Goal: Transaction & Acquisition: Book appointment/travel/reservation

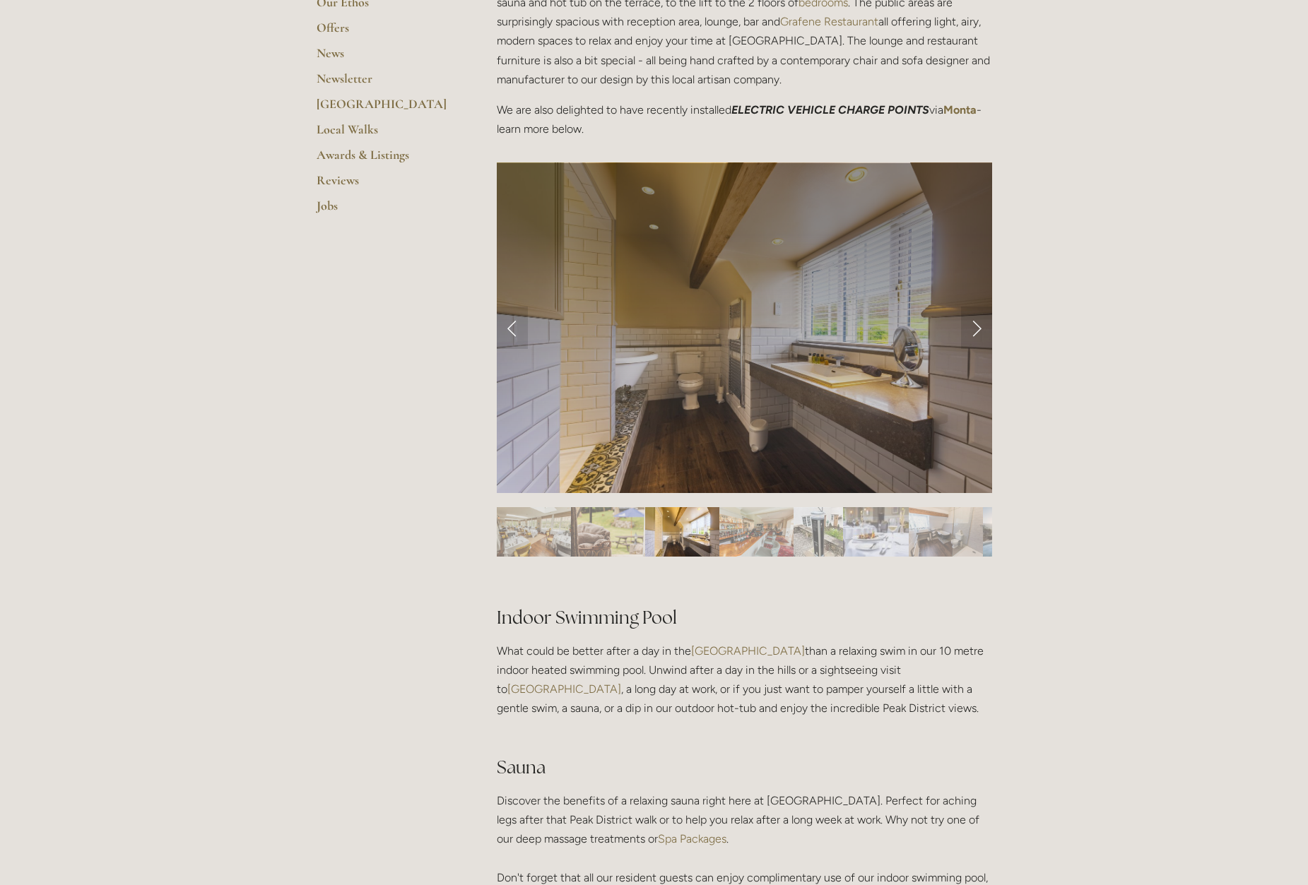
scroll to position [452, 0]
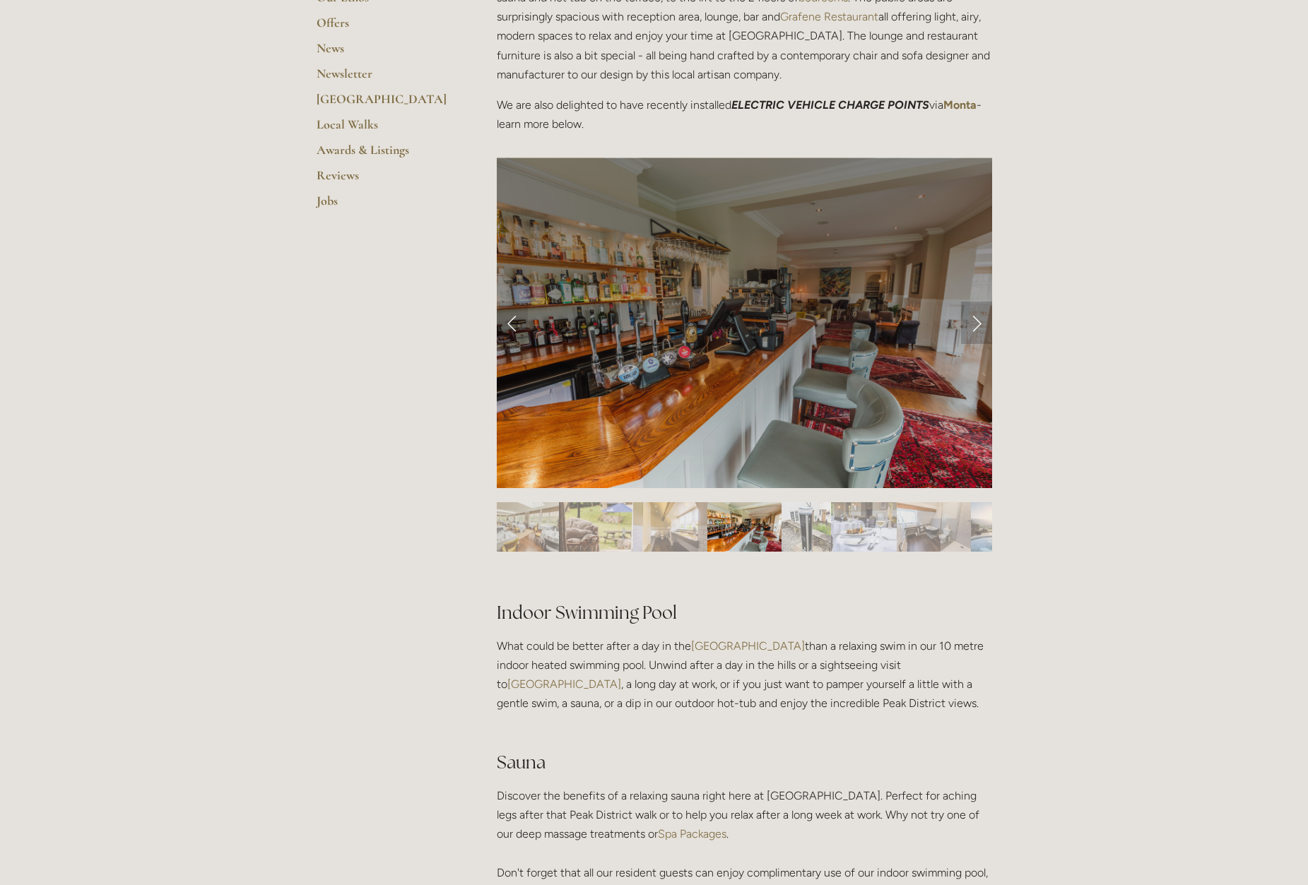
click at [976, 323] on link "Next Slide" at bounding box center [976, 323] width 31 height 42
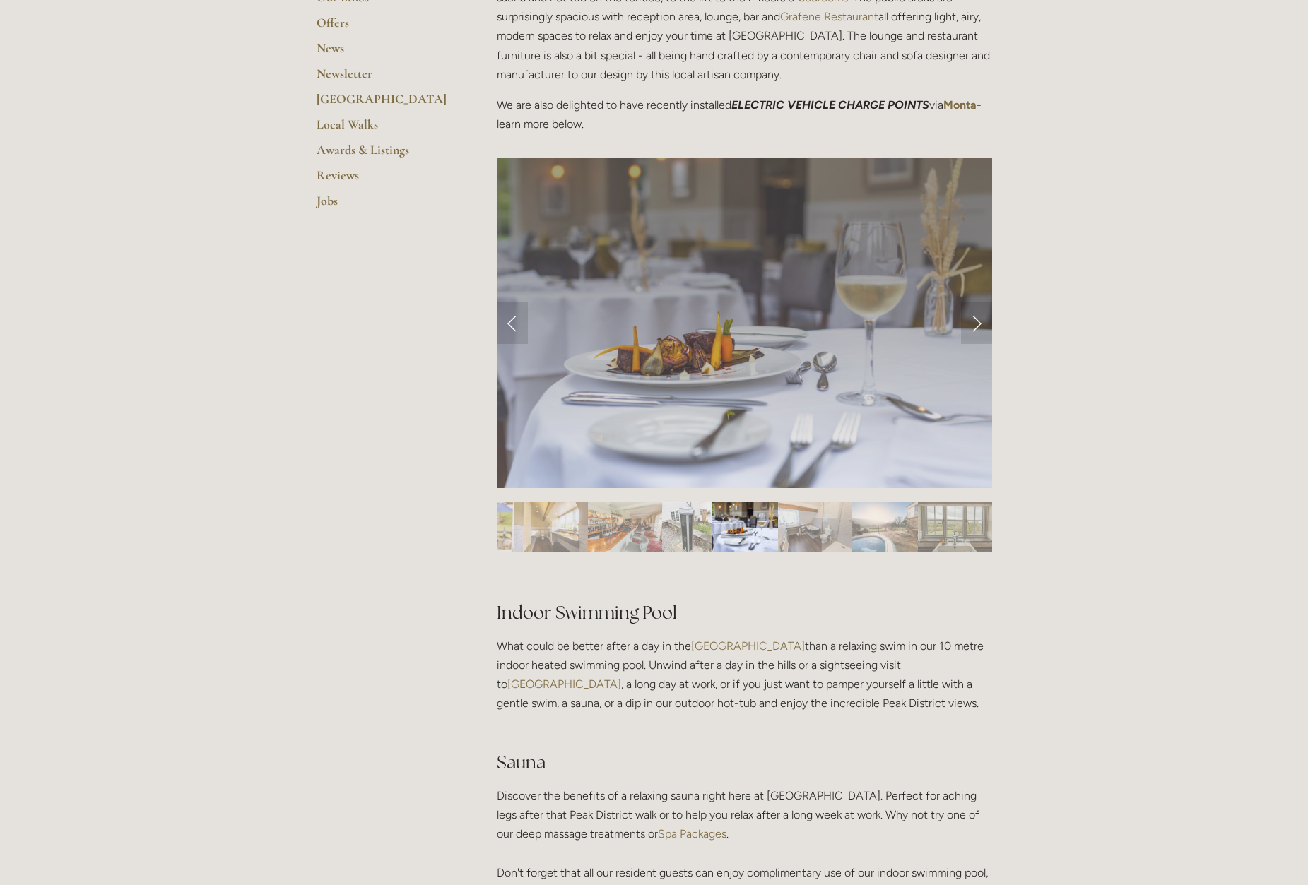
click at [870, 535] on div at bounding box center [744, 535] width 495 height 0
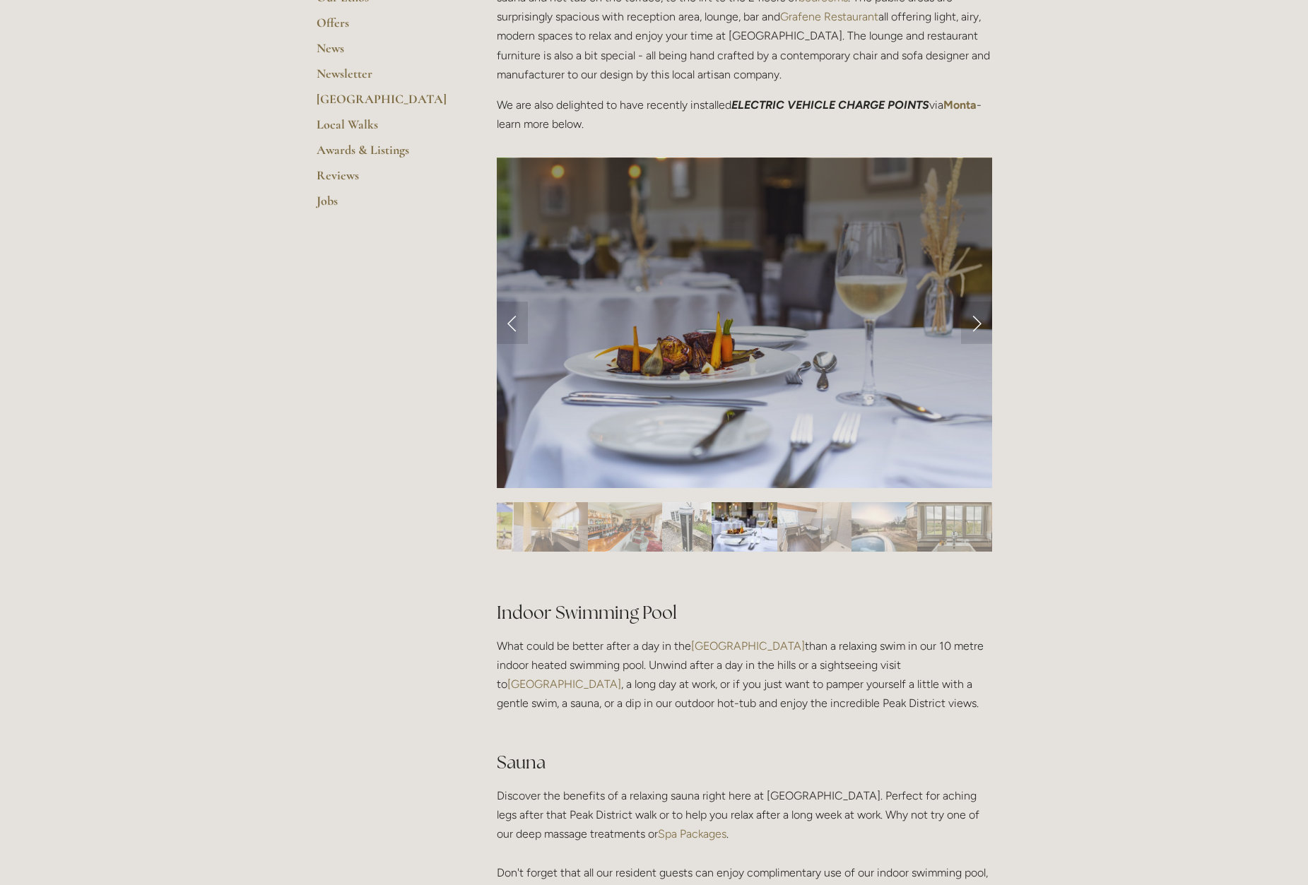
click at [870, 535] on div at bounding box center [744, 535] width 495 height 0
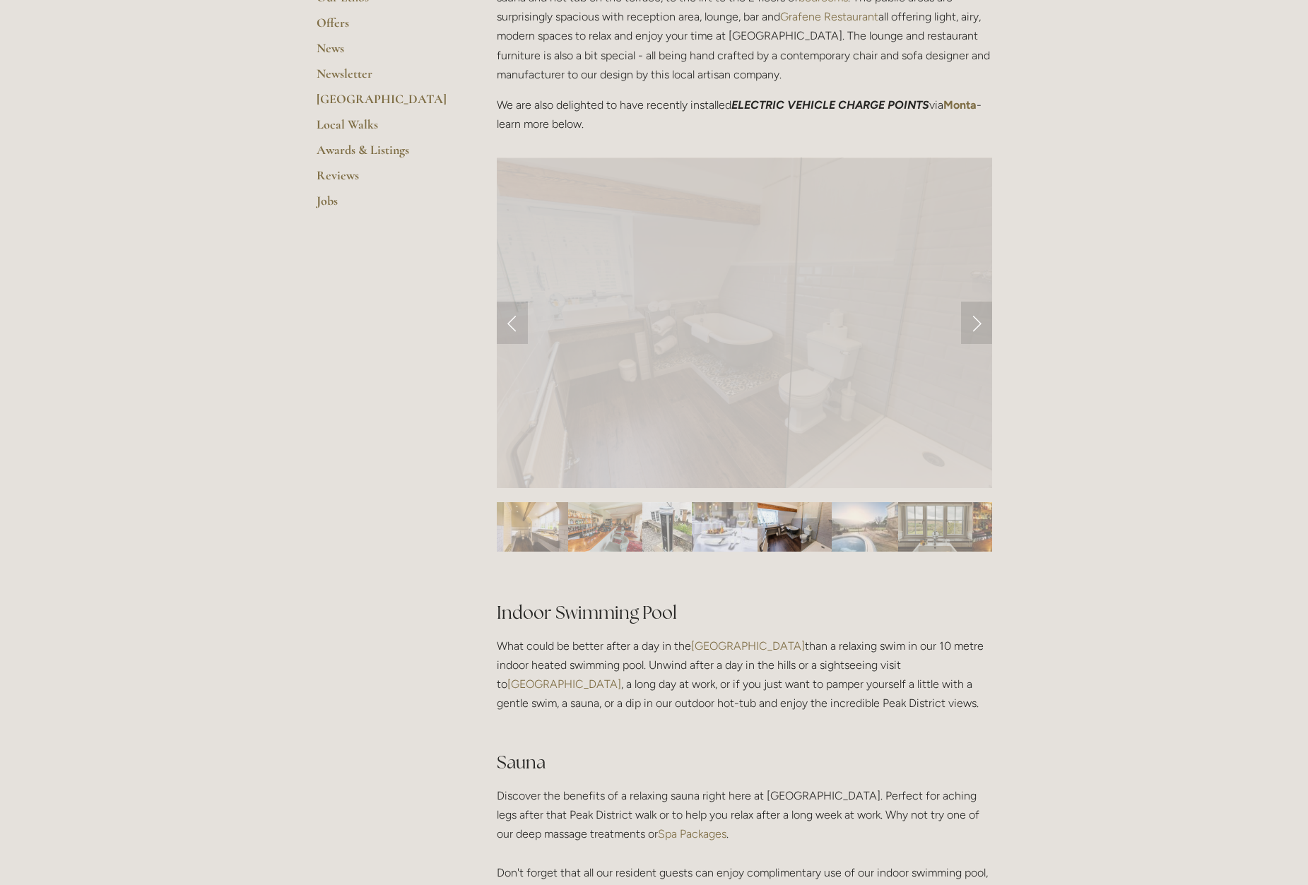
click at [870, 494] on div at bounding box center [744, 494] width 495 height 0
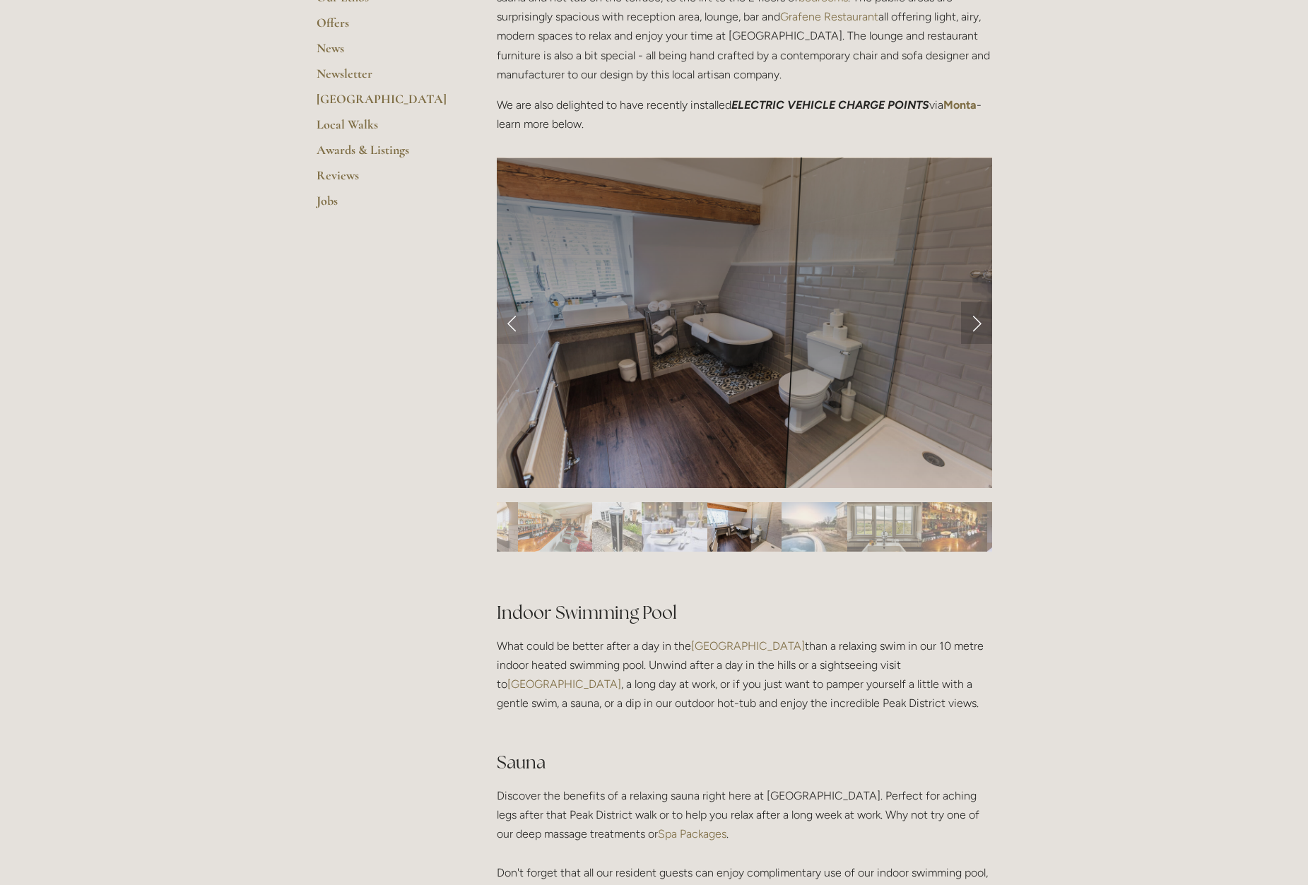
click at [976, 320] on link "Next Slide" at bounding box center [976, 323] width 31 height 42
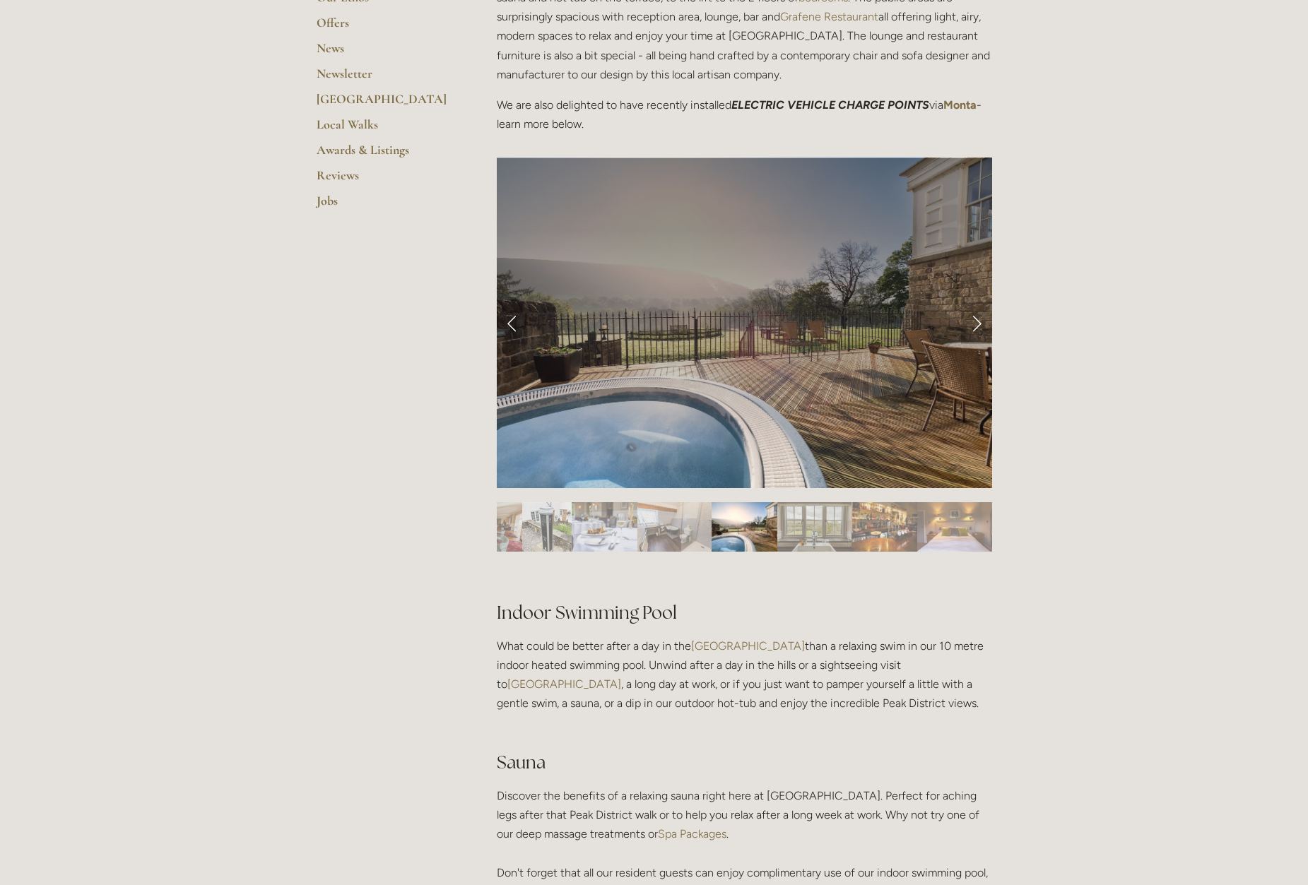
click at [976, 321] on link "Next Slide" at bounding box center [976, 323] width 31 height 42
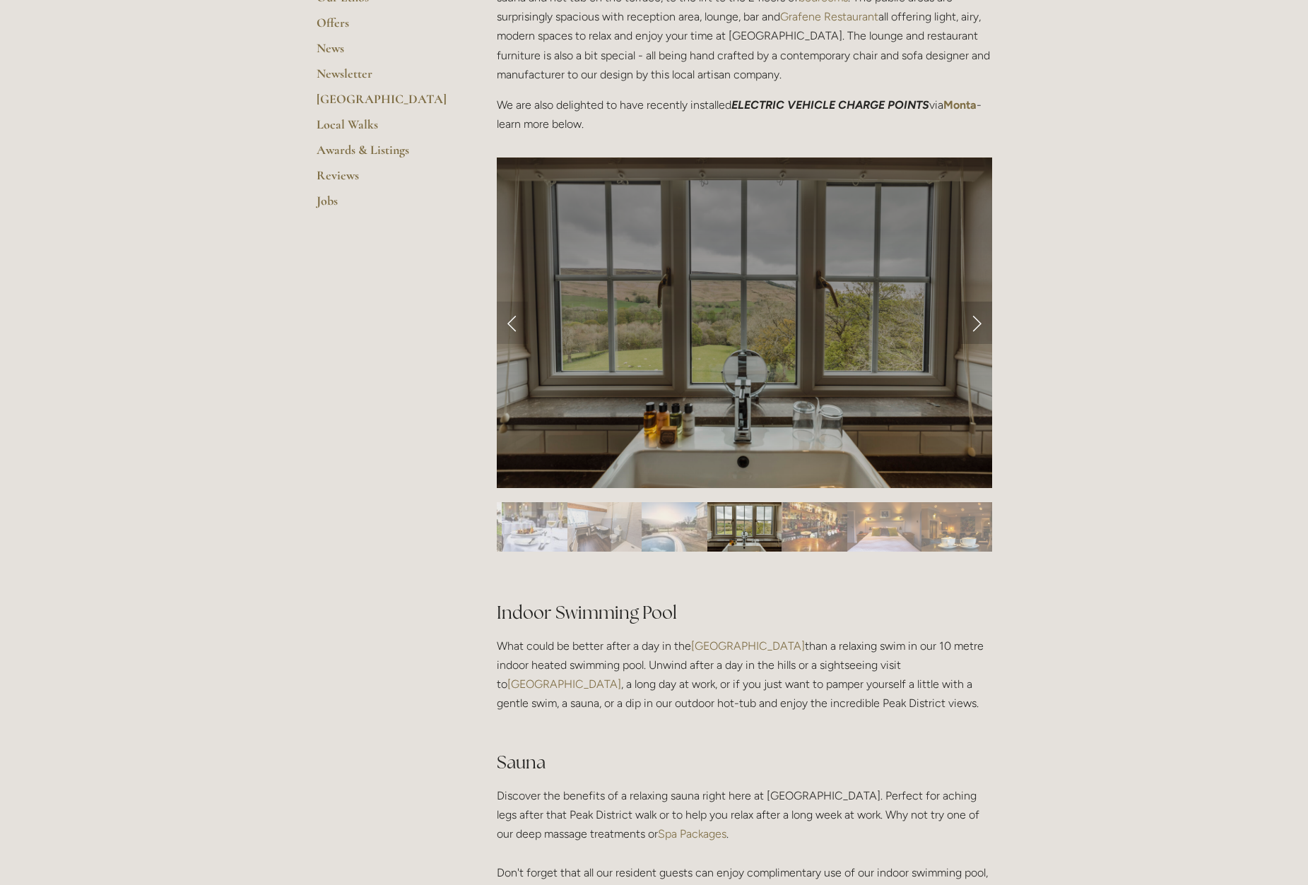
click at [976, 321] on link "Next Slide" at bounding box center [976, 323] width 31 height 42
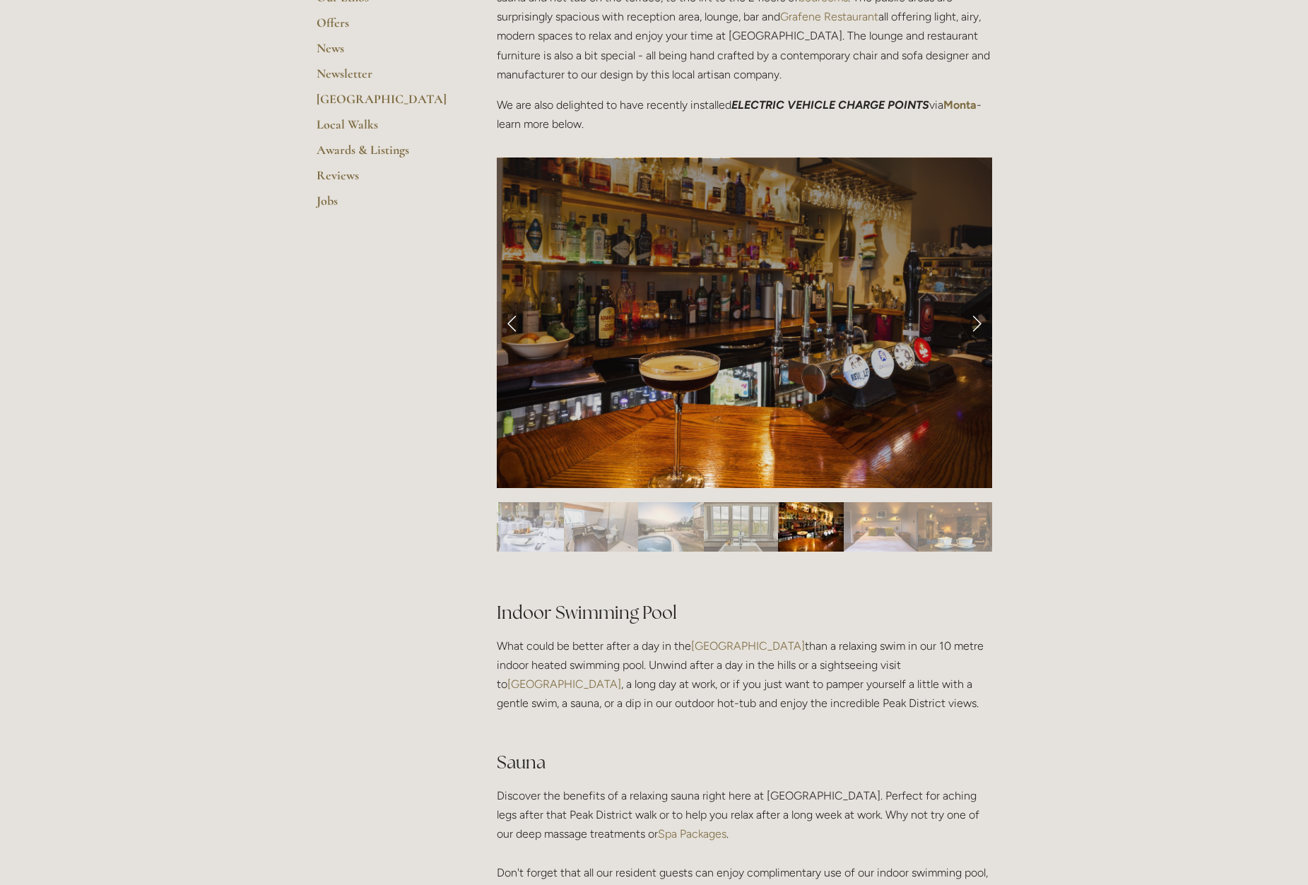
click at [976, 321] on link "Next Slide" at bounding box center [976, 323] width 31 height 42
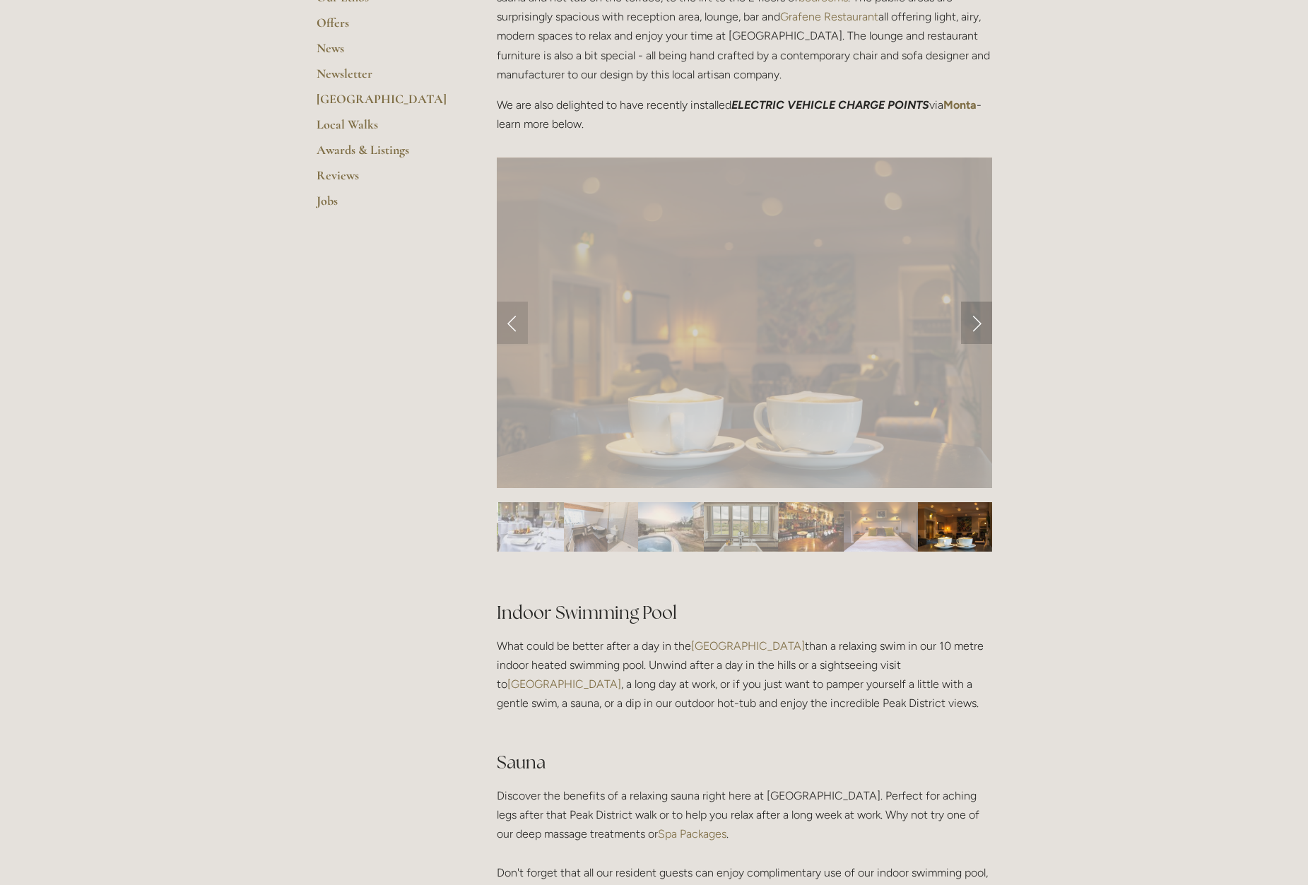
click at [976, 321] on link "Next Slide" at bounding box center [976, 323] width 31 height 42
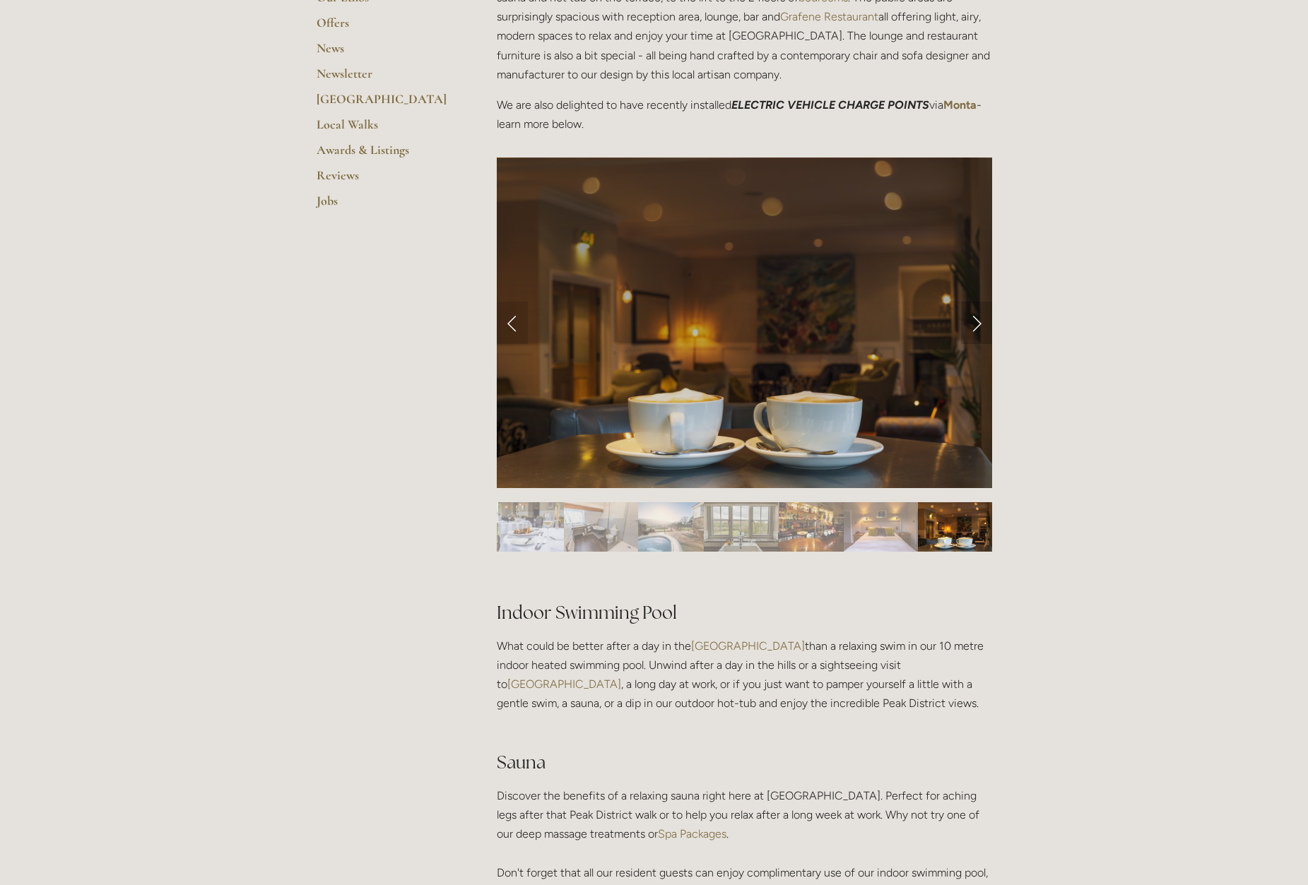
click at [976, 321] on link "Next Slide" at bounding box center [976, 323] width 31 height 42
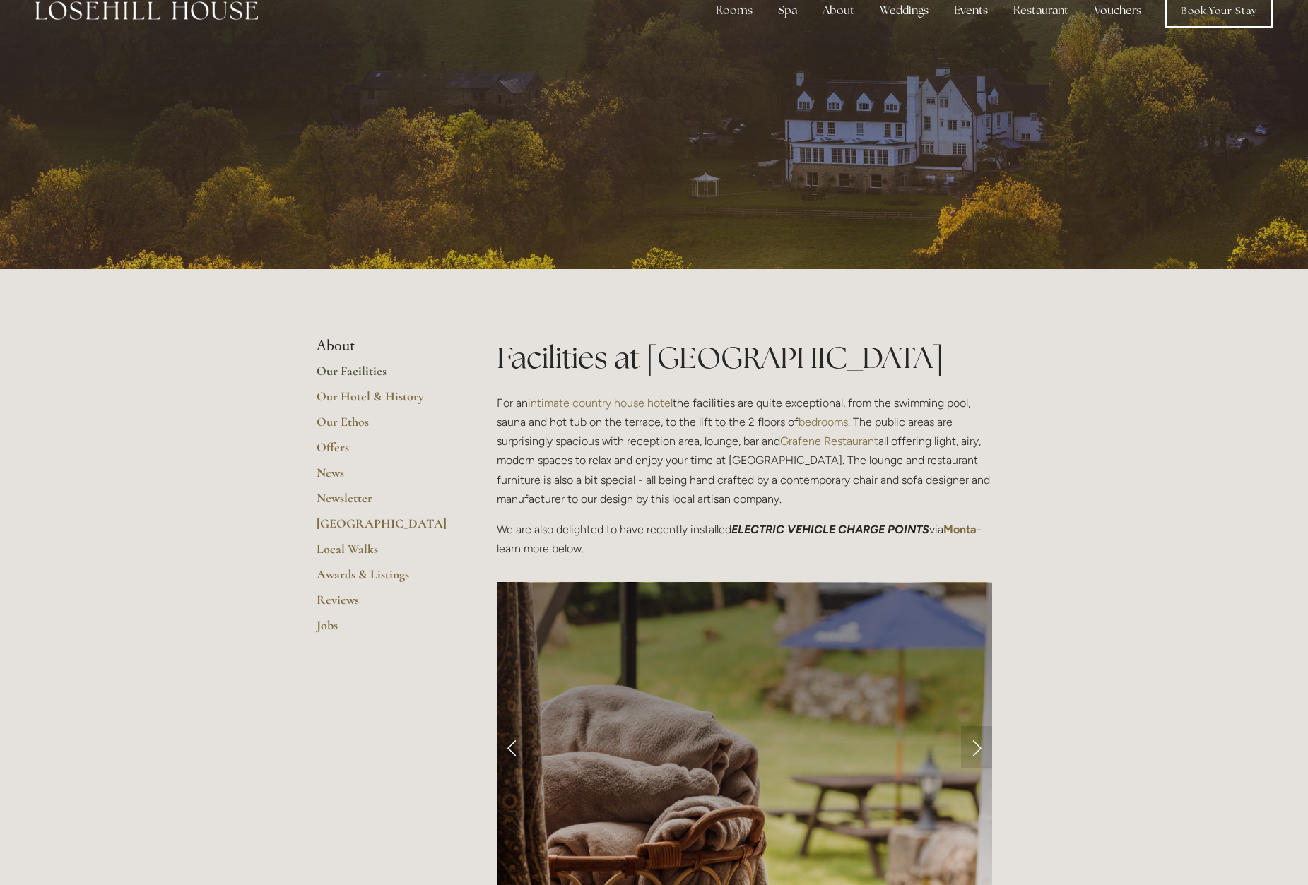
scroll to position [10, 0]
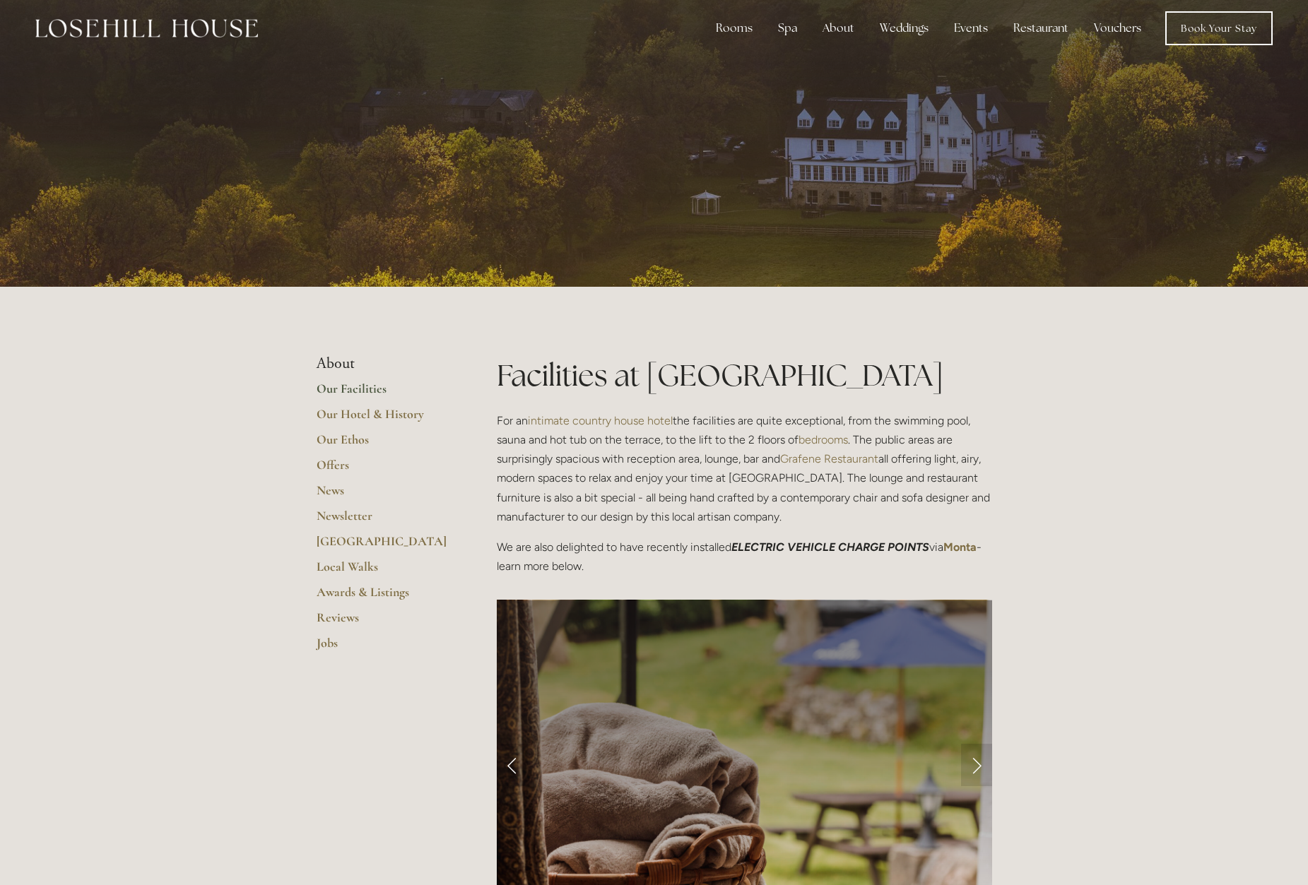
click at [353, 387] on link "Our Facilities" at bounding box center [384, 393] width 135 height 25
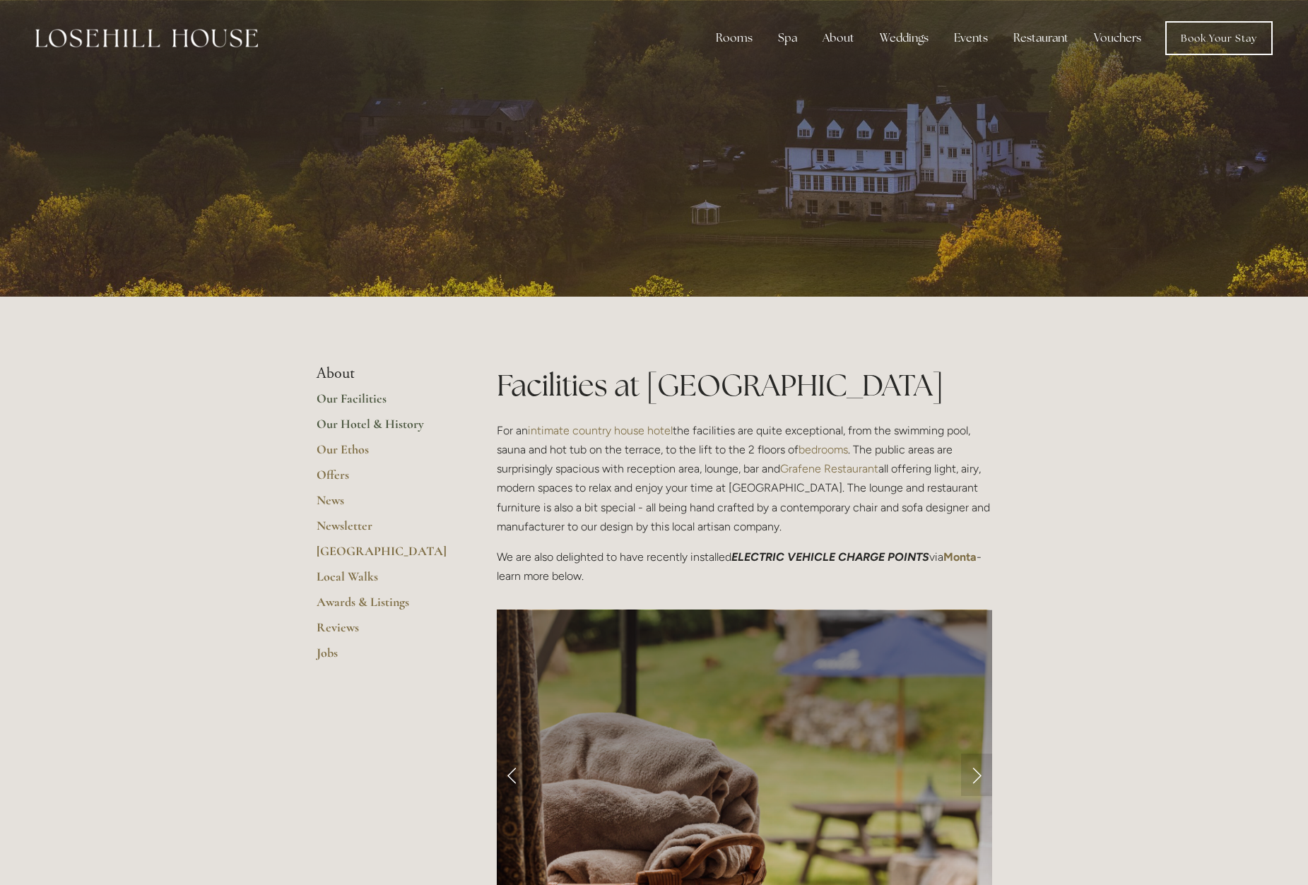
click at [359, 421] on link "Our Hotel & History" at bounding box center [384, 428] width 135 height 25
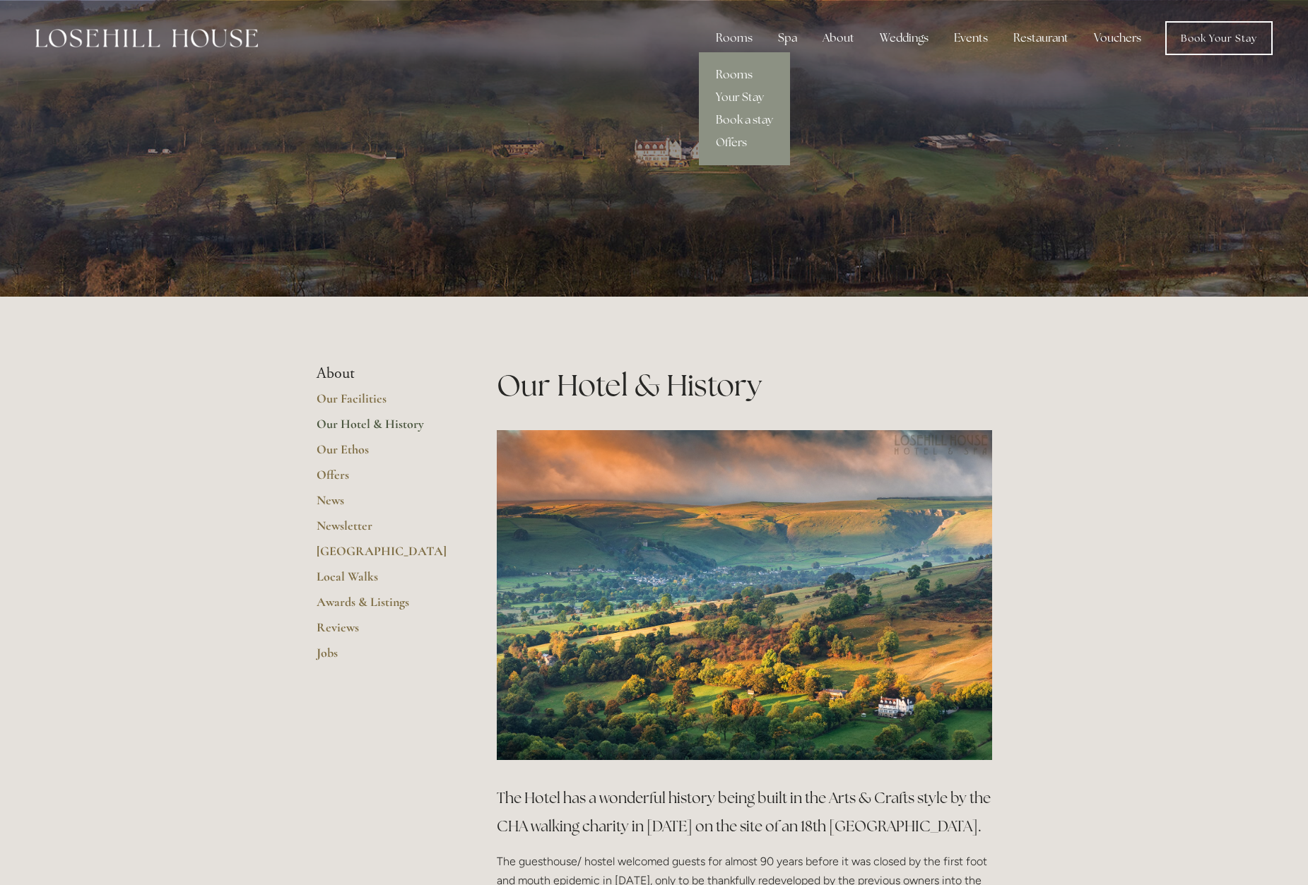
click at [739, 73] on link "Rooms" at bounding box center [744, 75] width 91 height 23
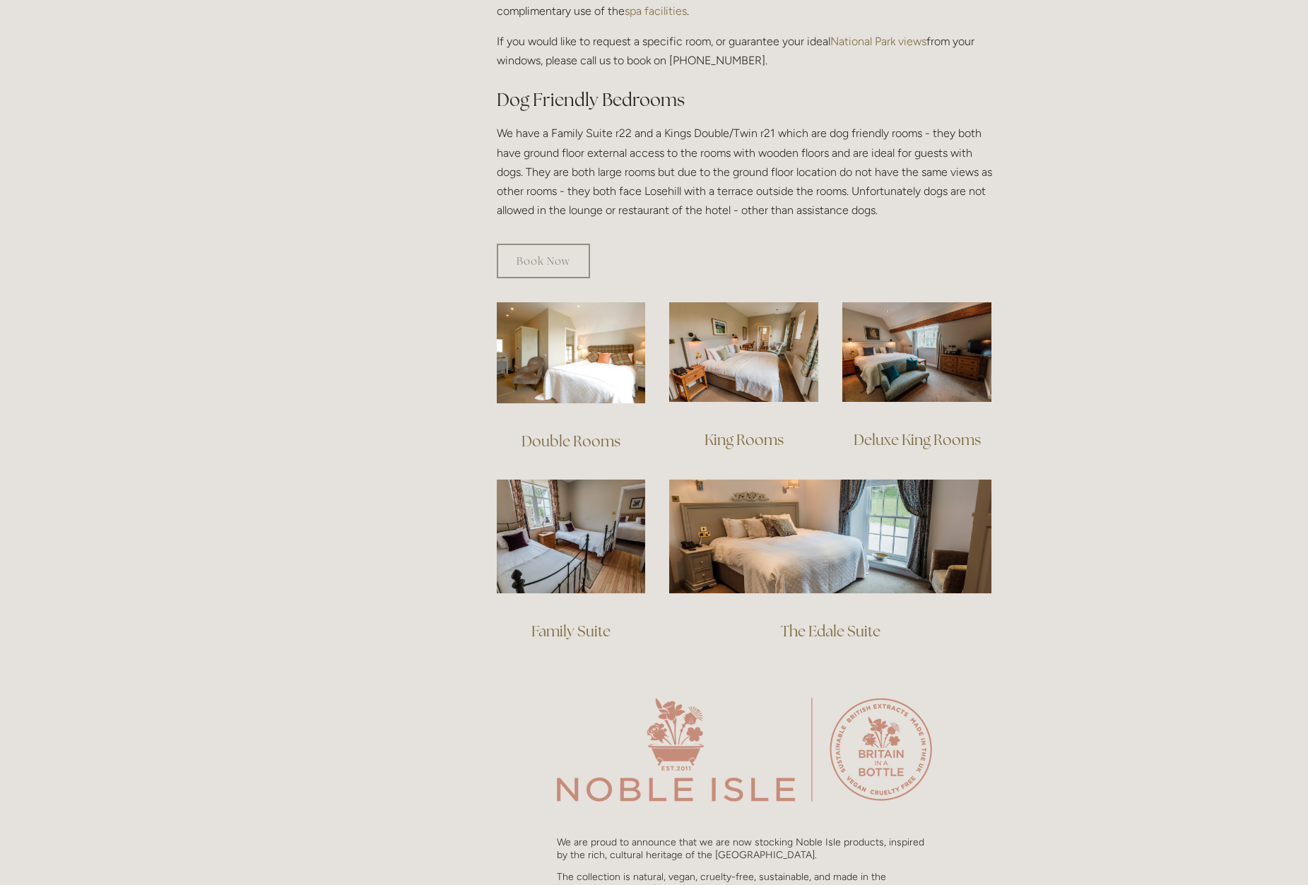
scroll to position [738, 0]
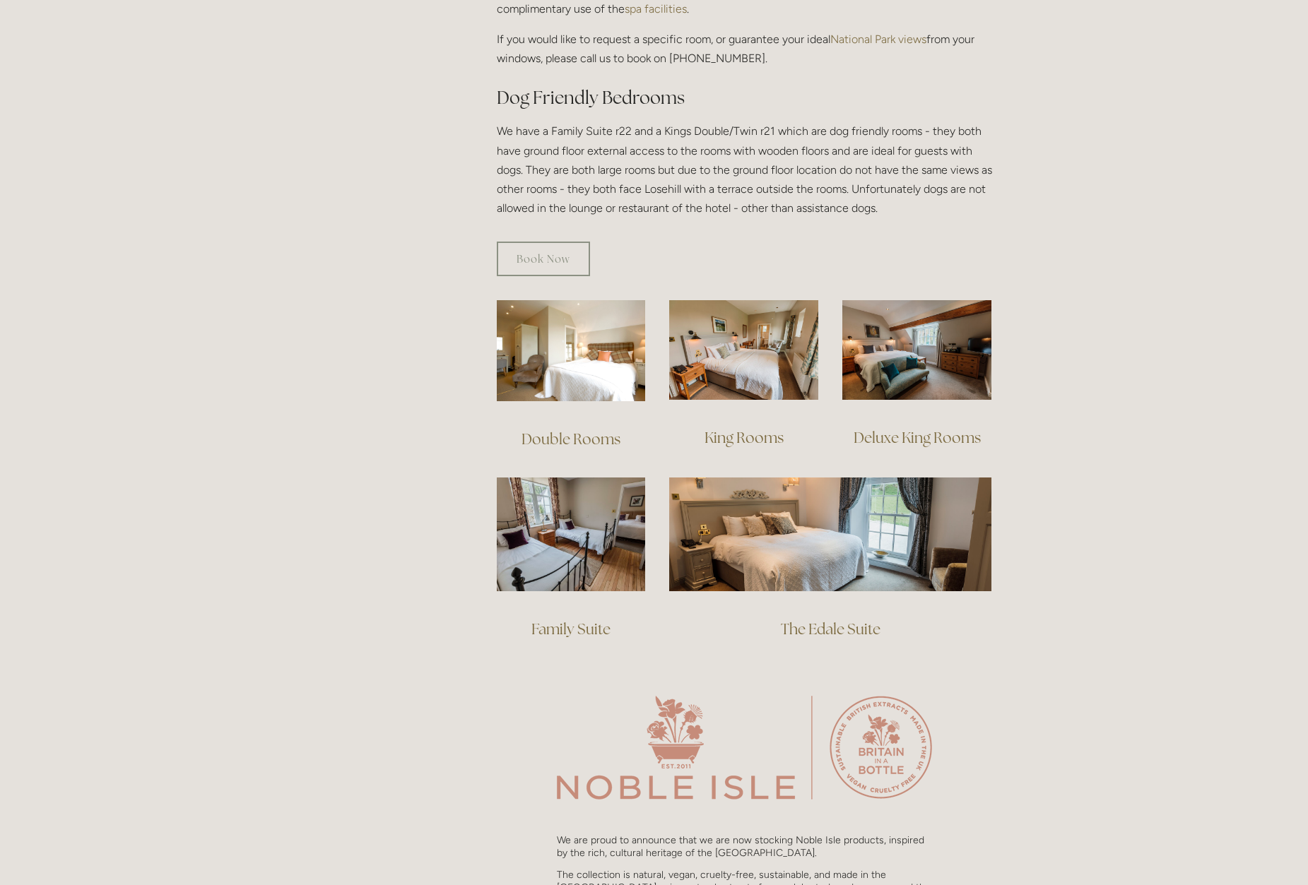
click at [936, 428] on link "Deluxe King Rooms" at bounding box center [917, 437] width 127 height 19
click at [950, 428] on link "Deluxe King Rooms" at bounding box center [917, 437] width 127 height 19
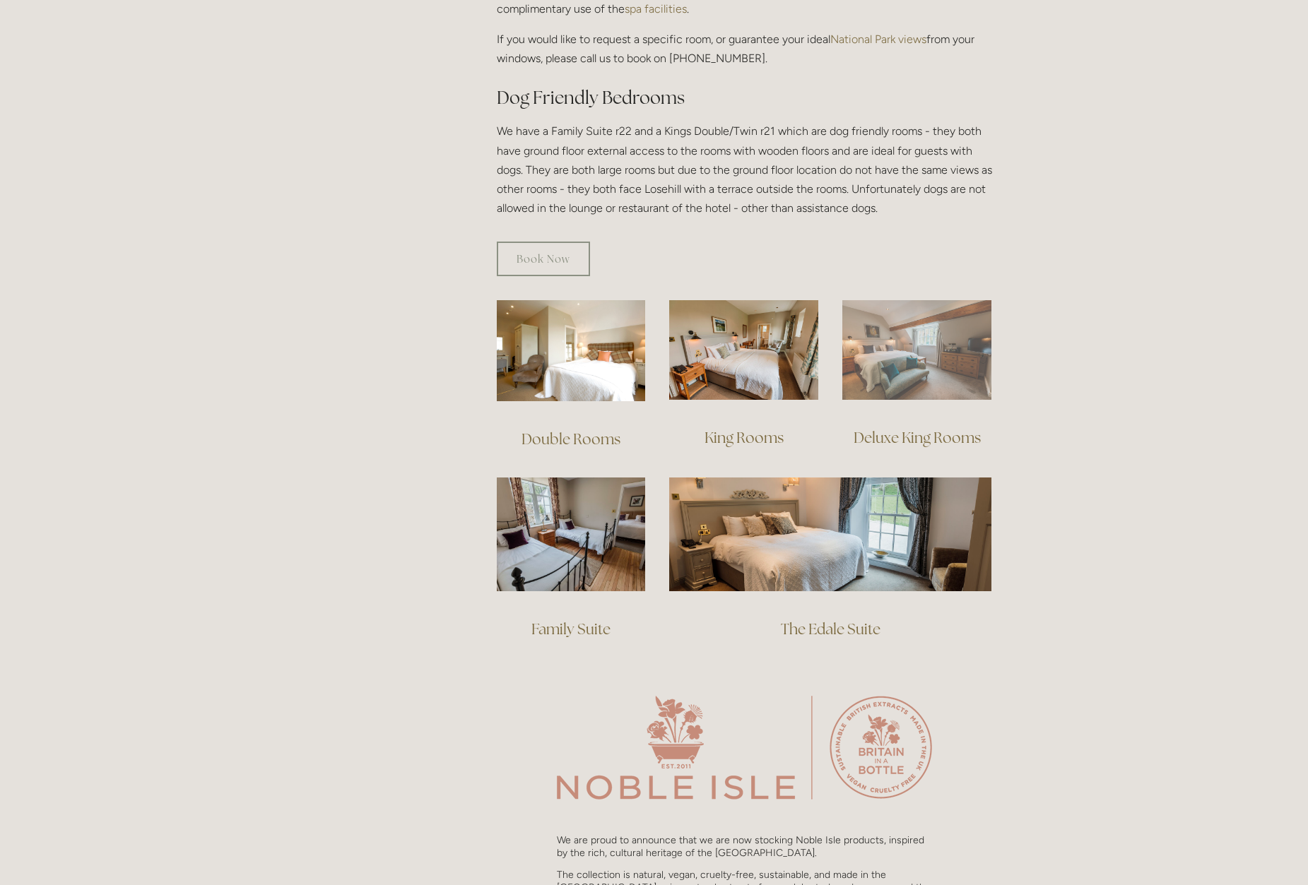
click at [916, 324] on img at bounding box center [916, 350] width 149 height 100
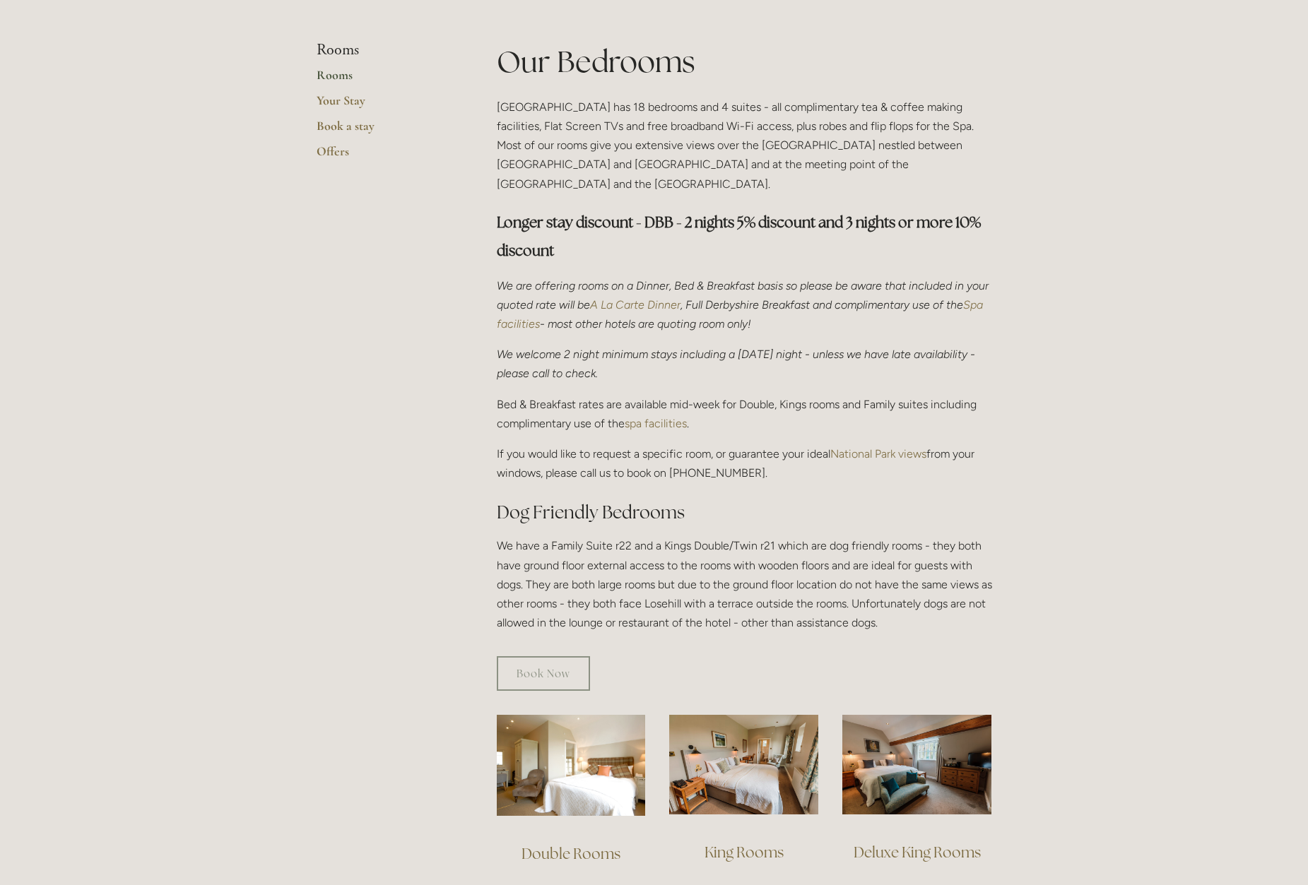
scroll to position [306, 0]
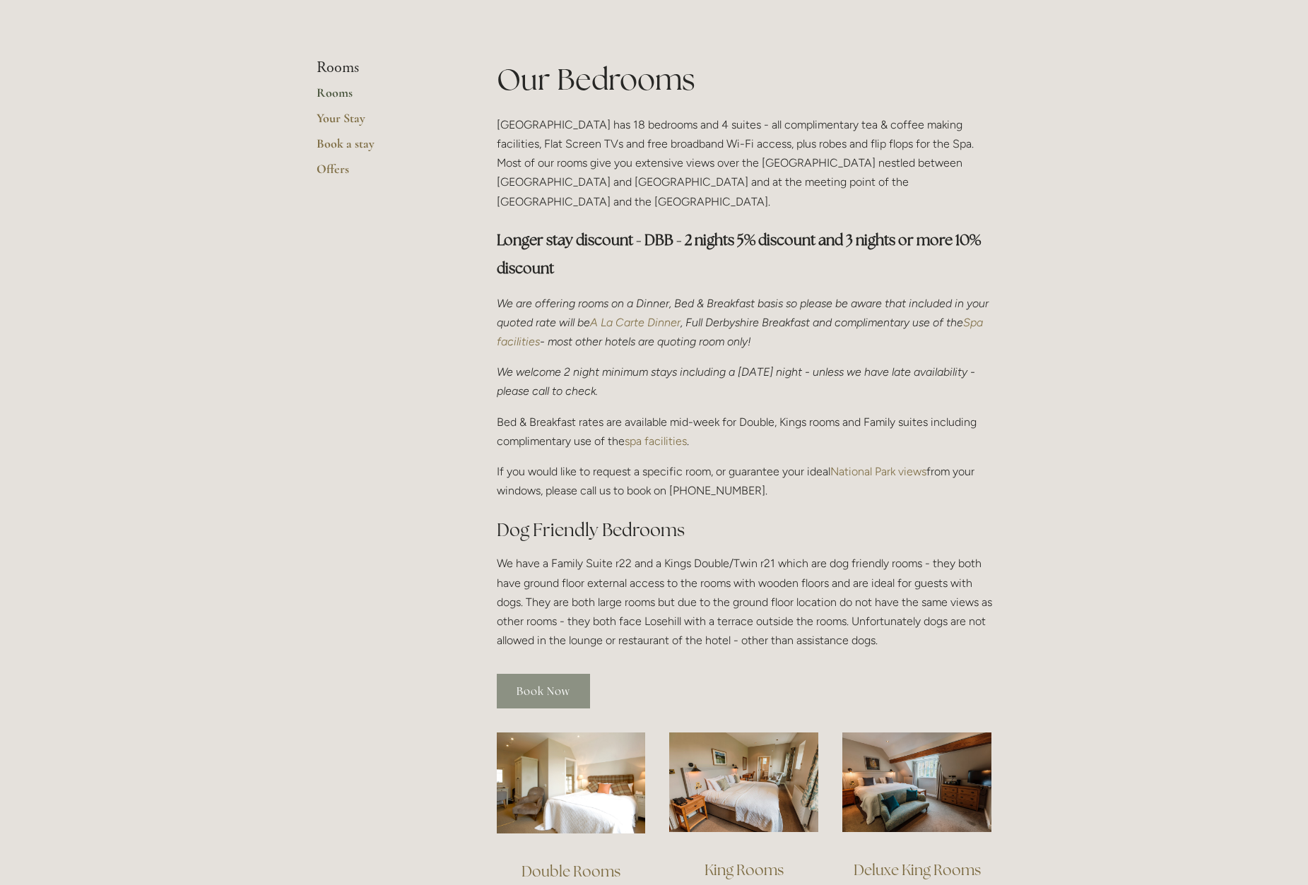
click at [533, 676] on link "Book Now" at bounding box center [543, 691] width 93 height 35
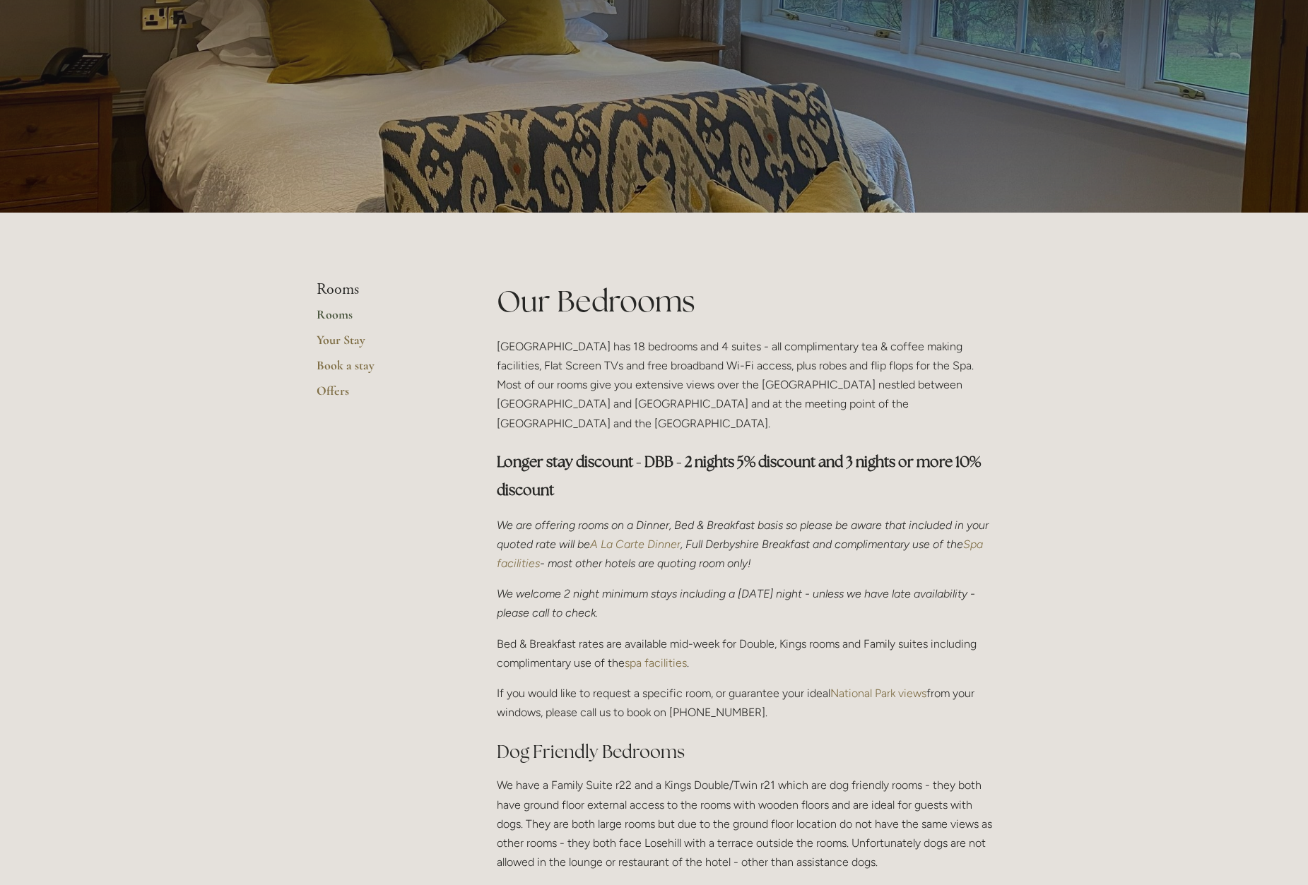
scroll to position [0, 0]
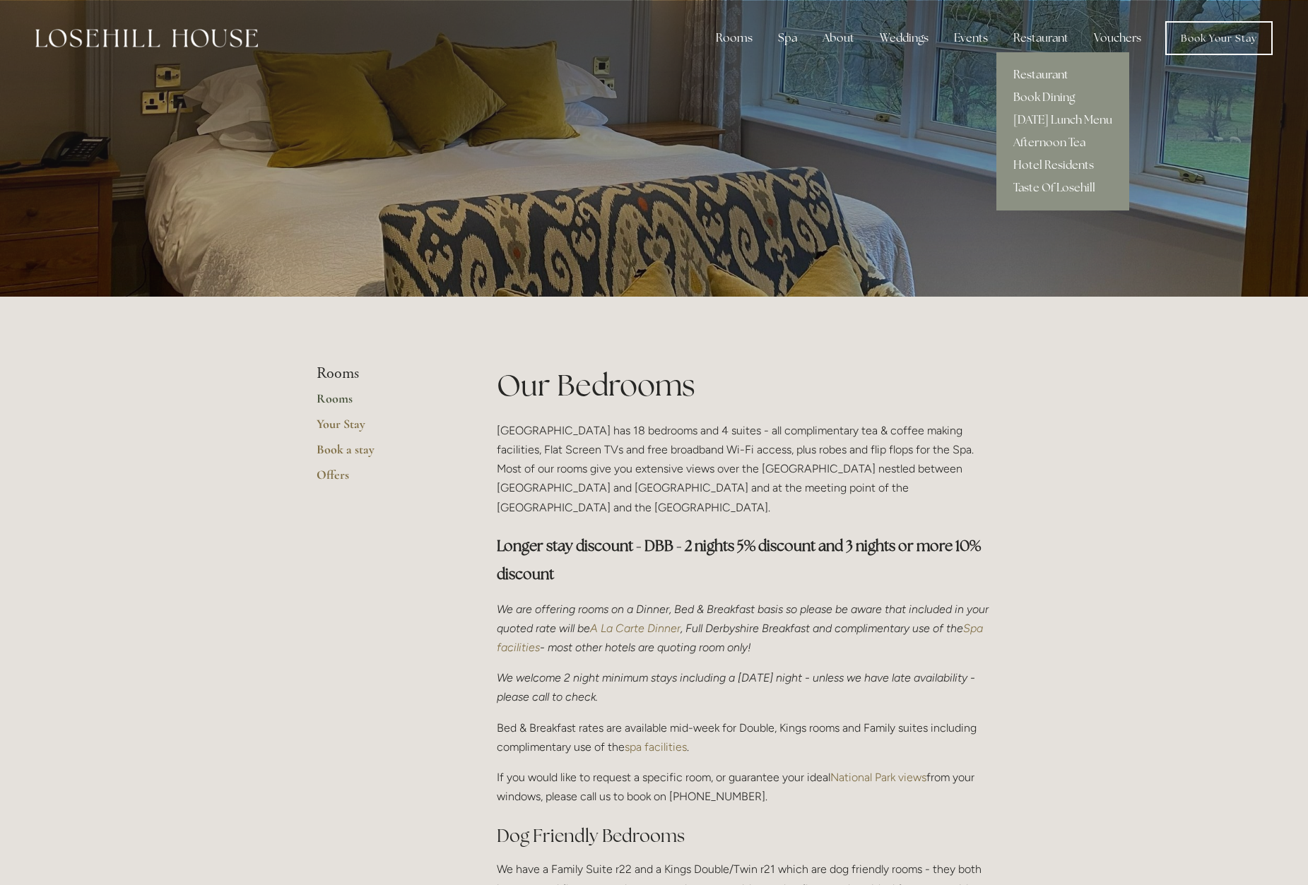
click at [1034, 76] on link "Restaurant" at bounding box center [1062, 75] width 133 height 23
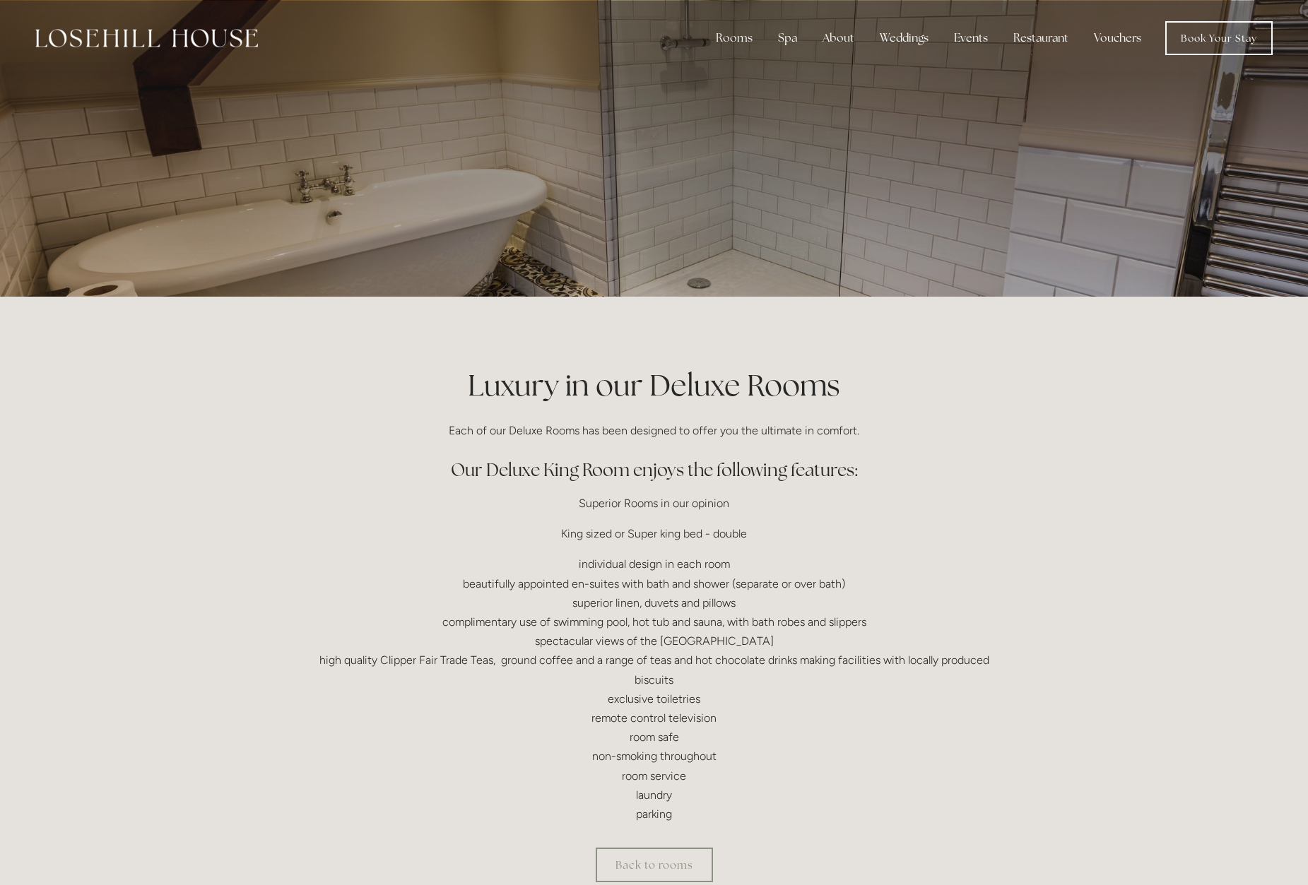
click at [843, 239] on div at bounding box center [655, 148] width 676 height 297
click at [1227, 132] on div at bounding box center [654, 148] width 1308 height 297
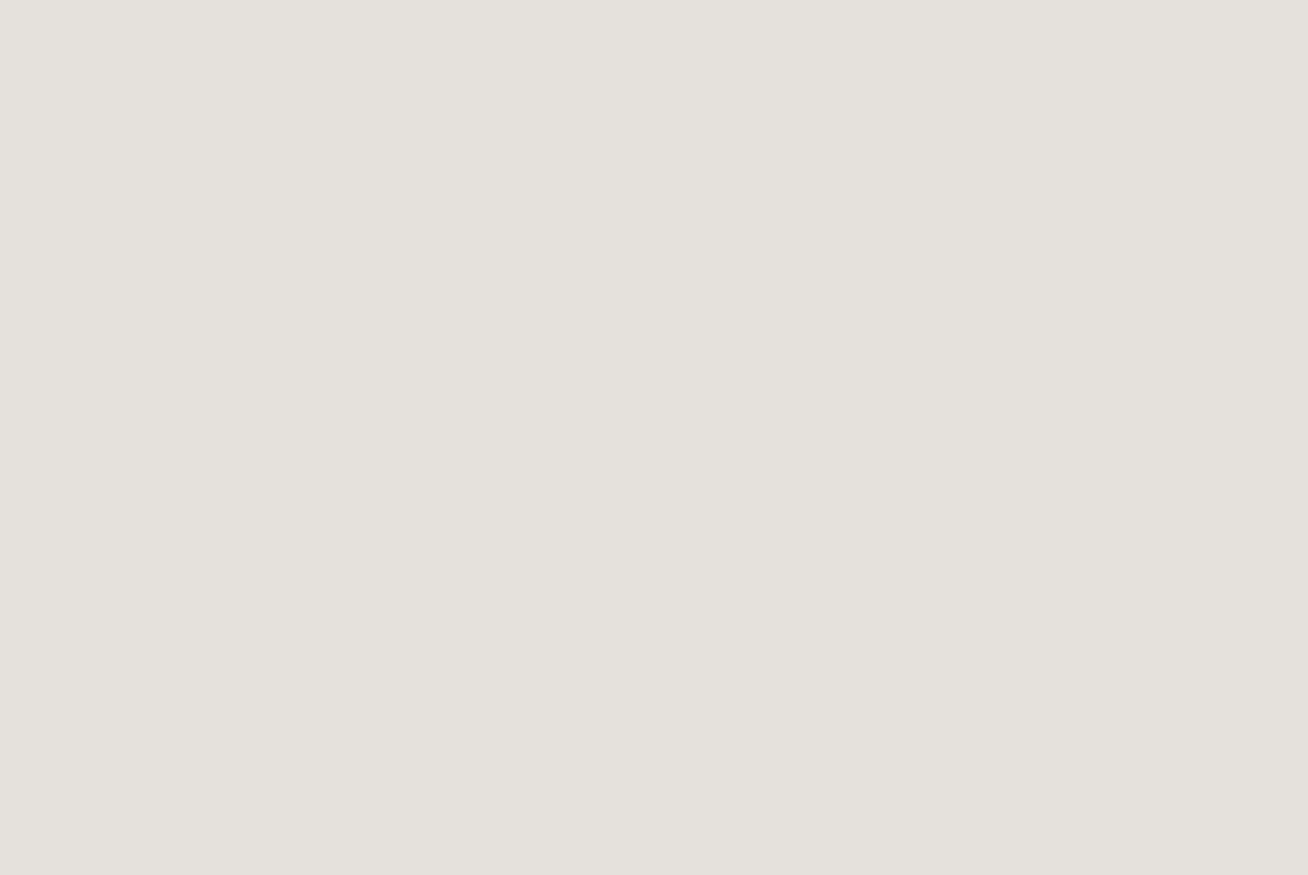
scroll to position [1236, 0]
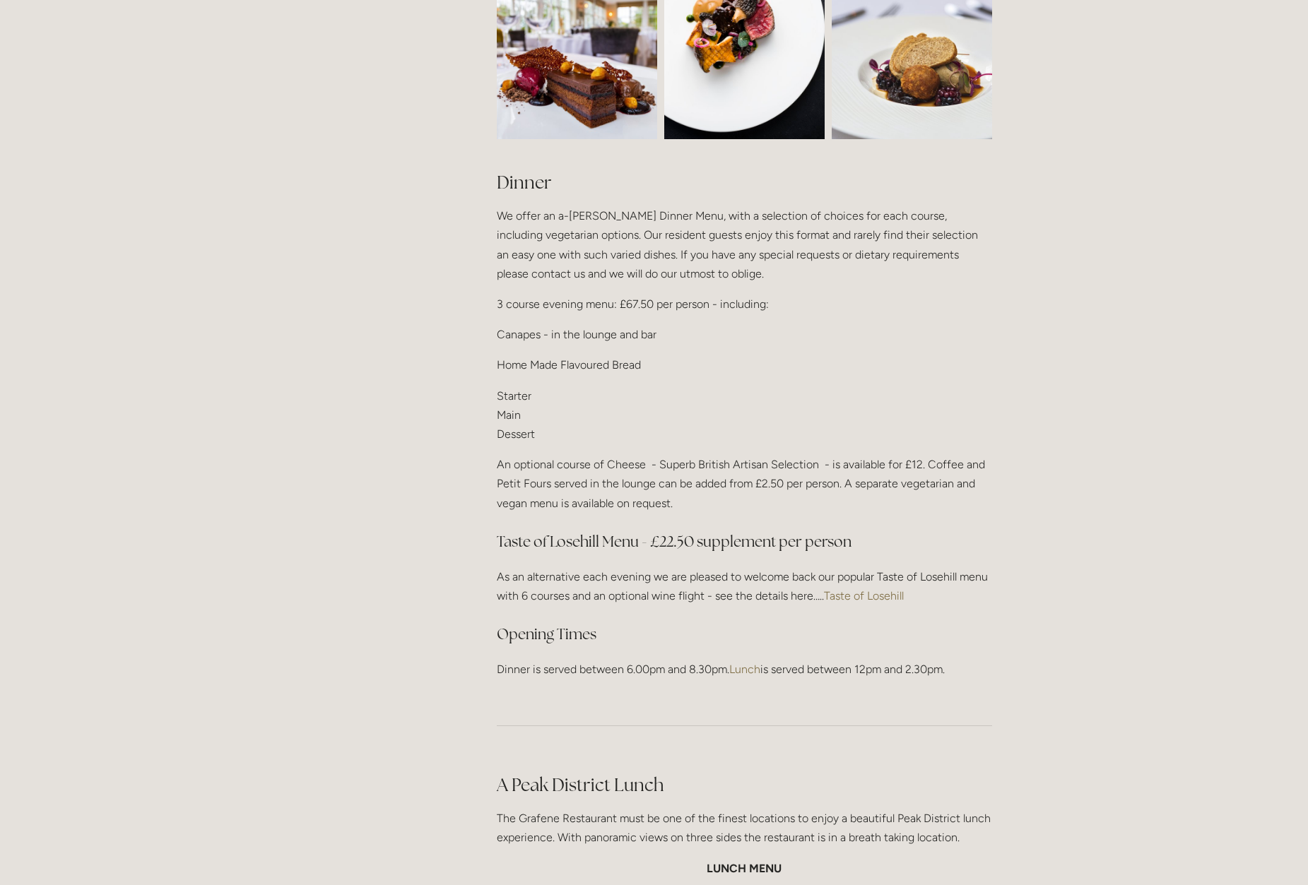
scroll to position [1550, 0]
click at [851, 591] on link "Taste of Losehill" at bounding box center [864, 595] width 80 height 13
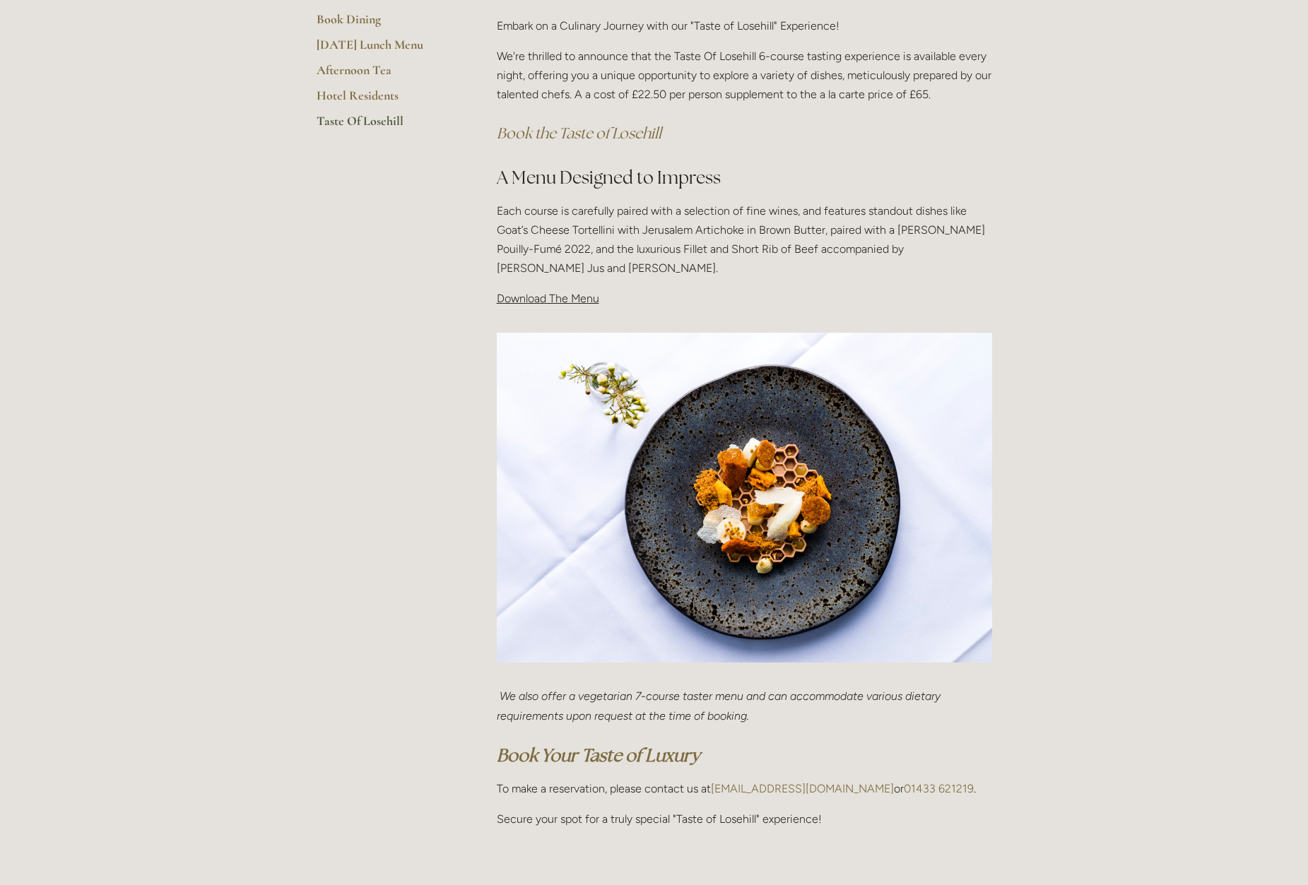
scroll to position [269, 0]
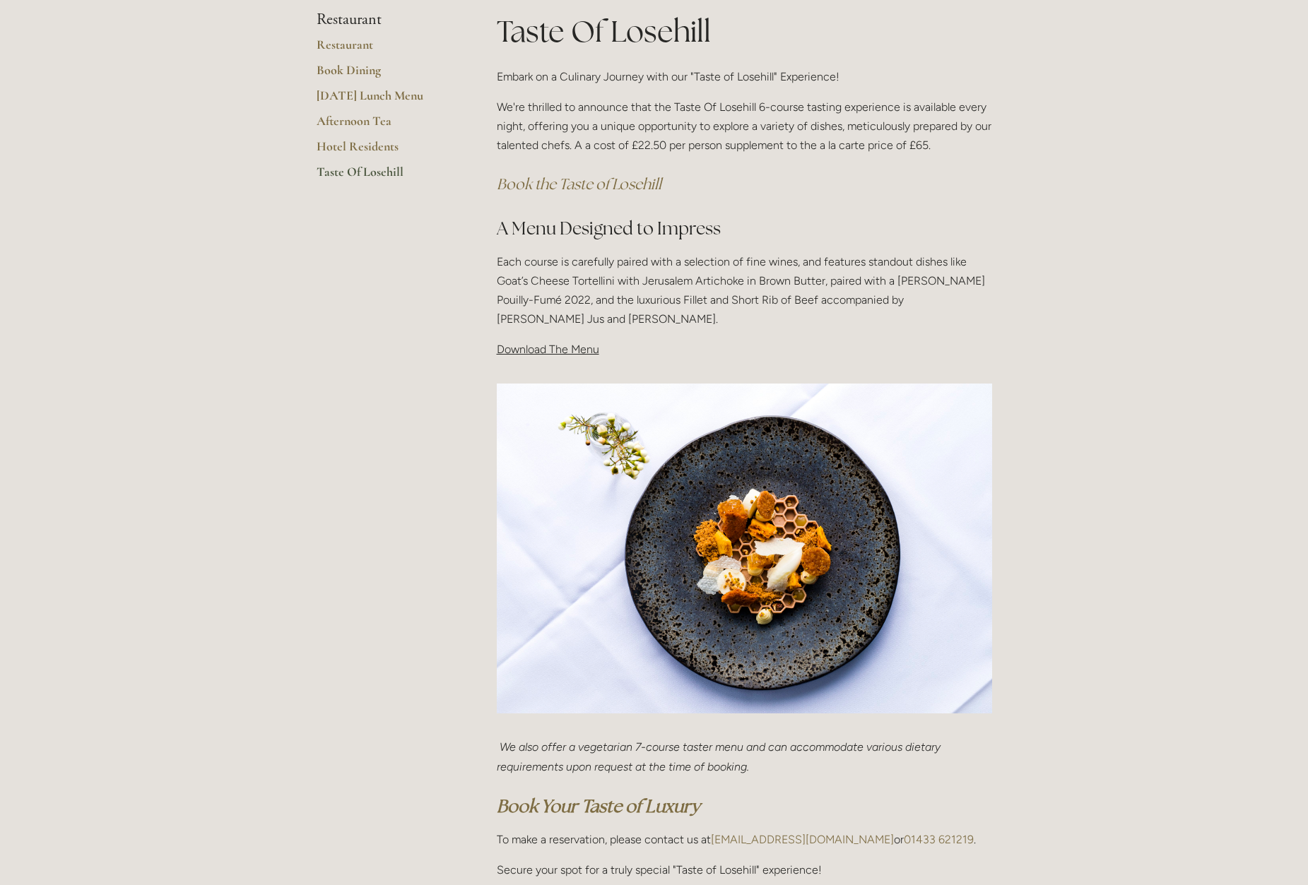
click at [581, 350] on span "Download The Menu" at bounding box center [548, 349] width 102 height 13
click at [526, 348] on span "Download The Menu" at bounding box center [548, 349] width 102 height 13
click at [743, 469] on img at bounding box center [744, 549] width 495 height 331
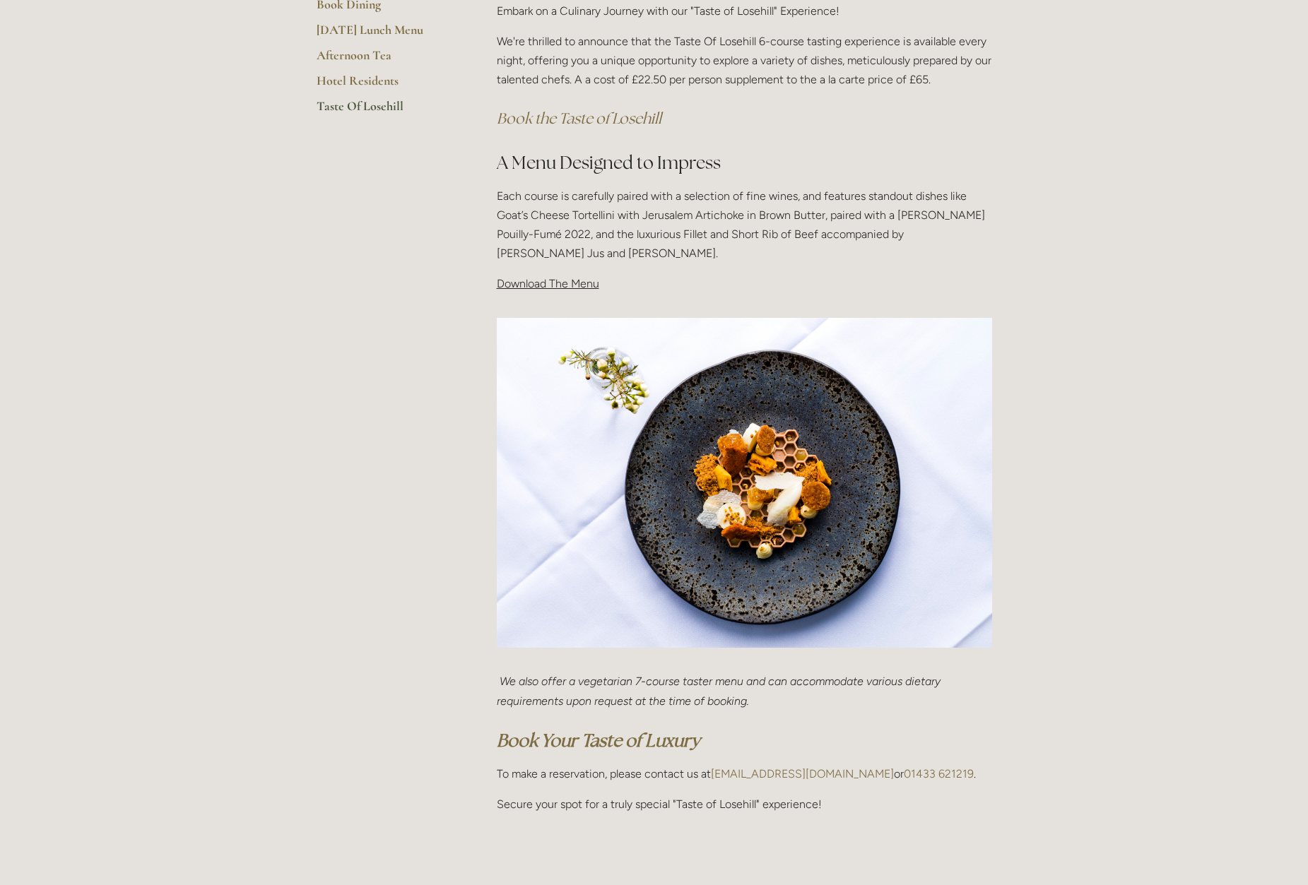
scroll to position [0, 0]
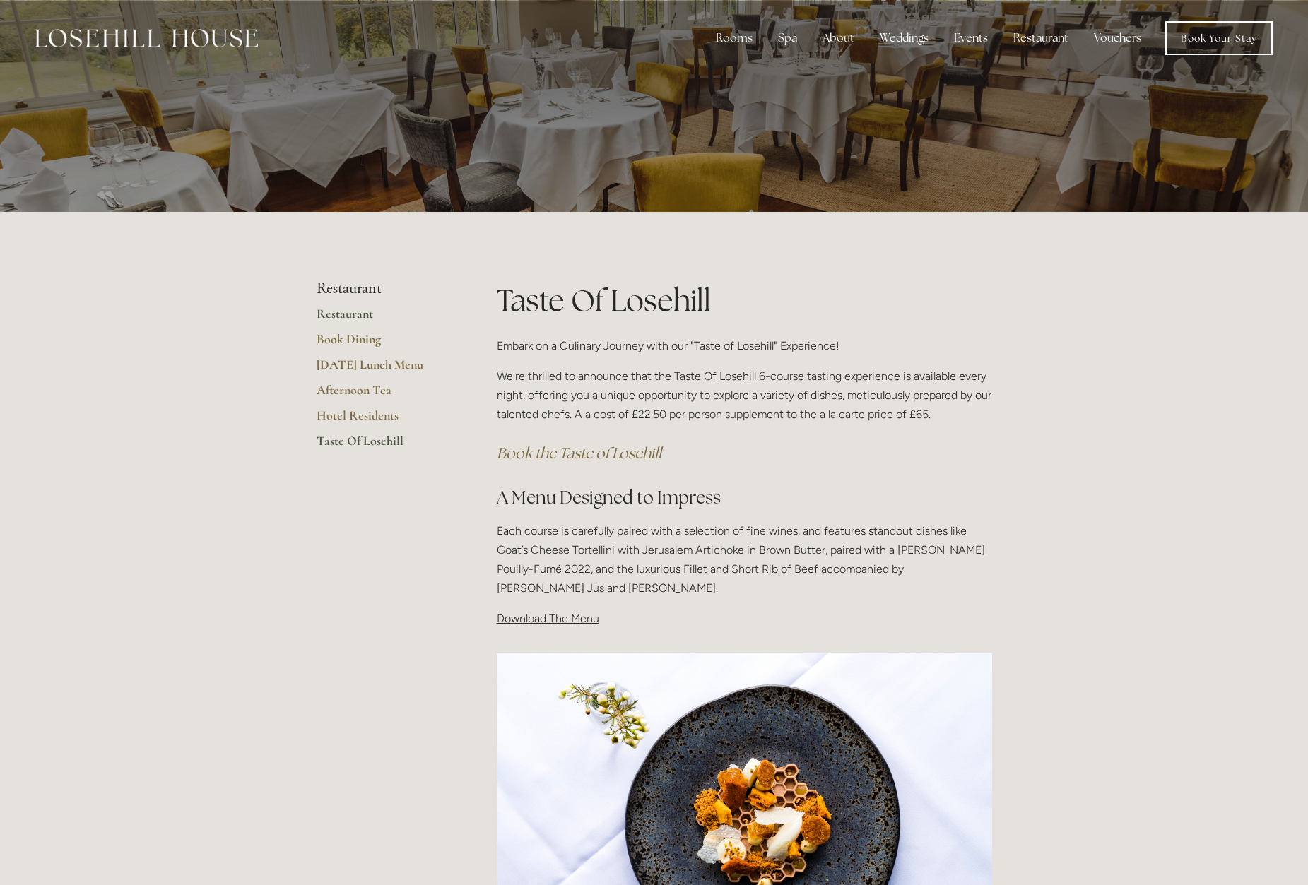
click at [360, 314] on link "Restaurant" at bounding box center [384, 318] width 135 height 25
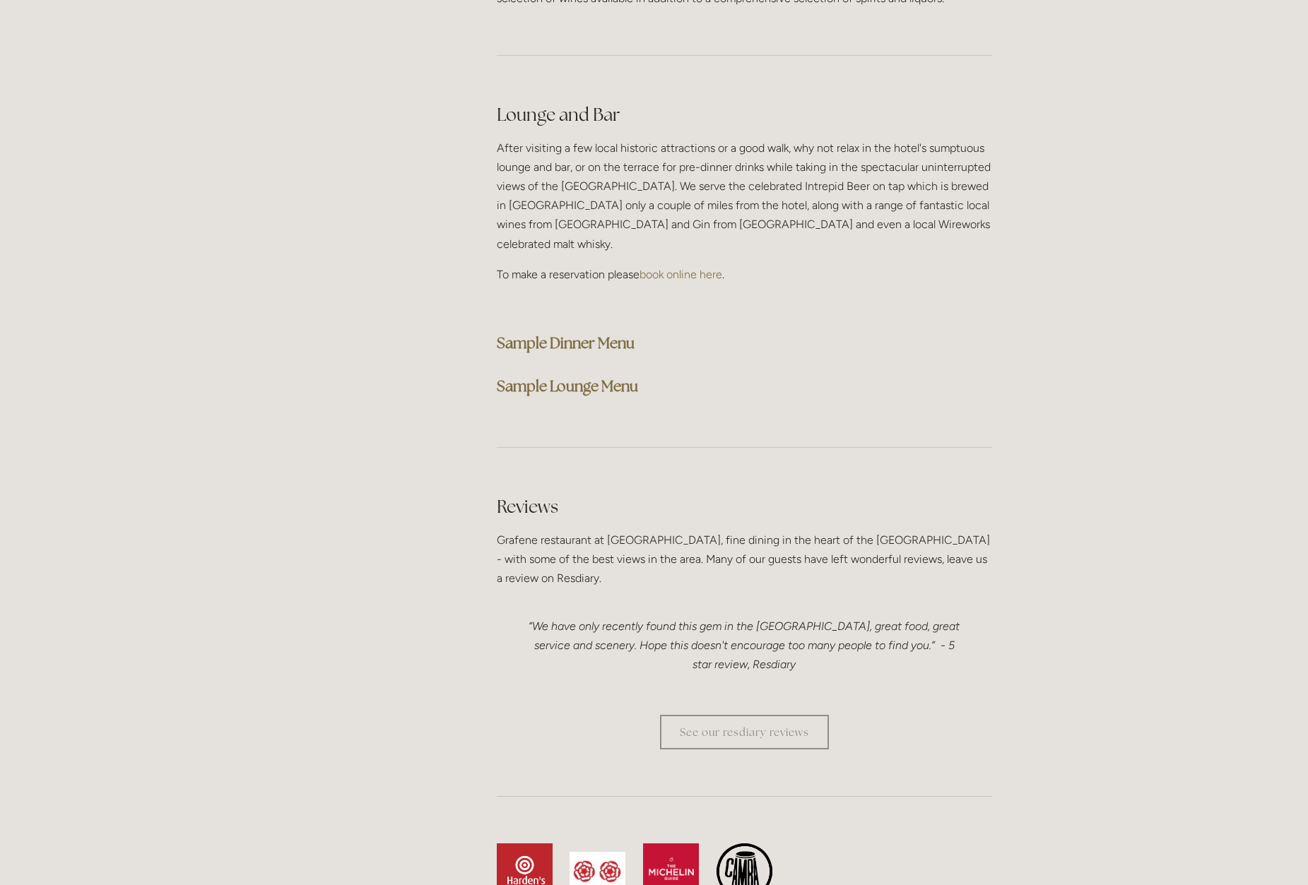
scroll to position [3513, 0]
click at [579, 373] on strong "Sample Lounge Menu" at bounding box center [567, 382] width 141 height 19
click at [592, 330] on strong "Sample Dinner Menu" at bounding box center [566, 339] width 138 height 19
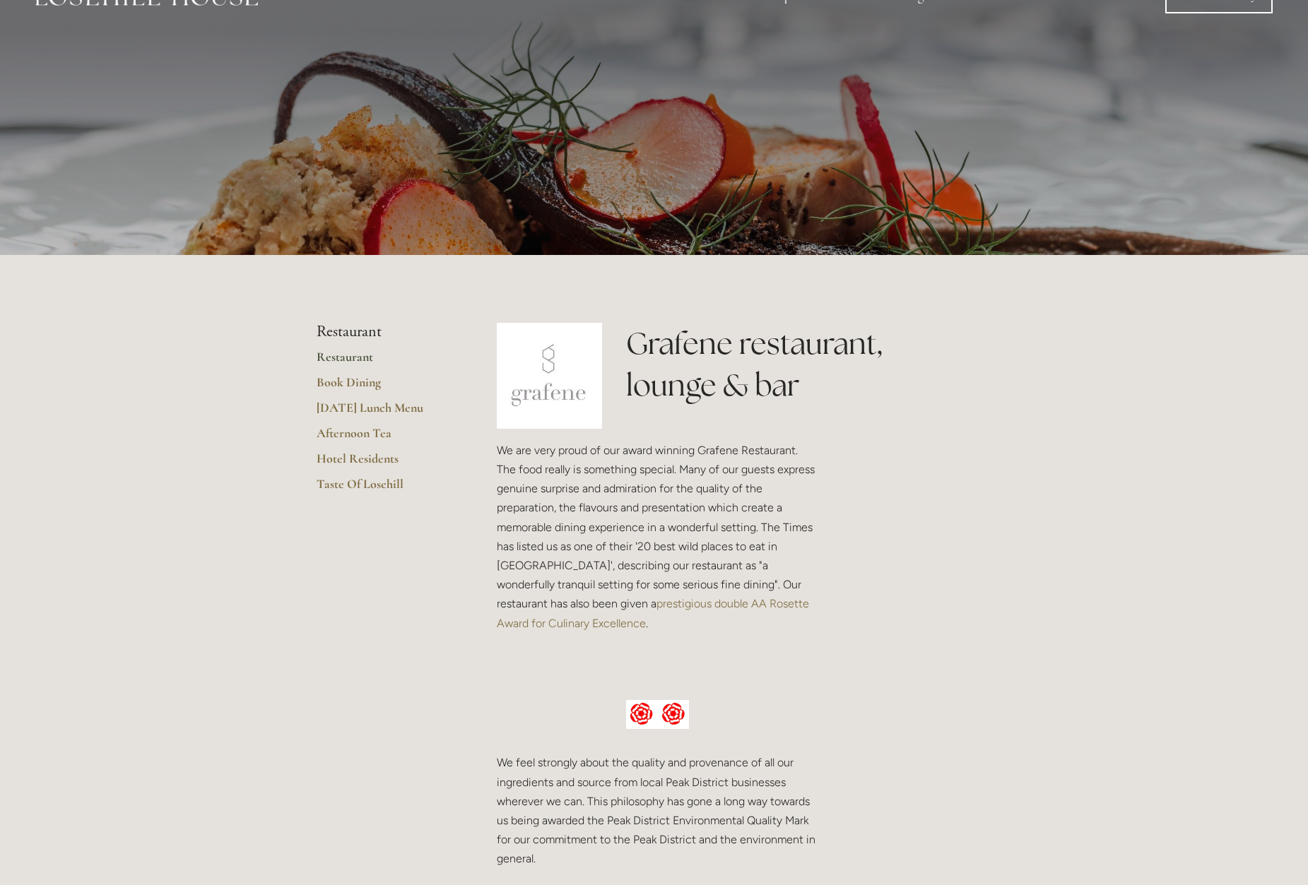
scroll to position [49, 0]
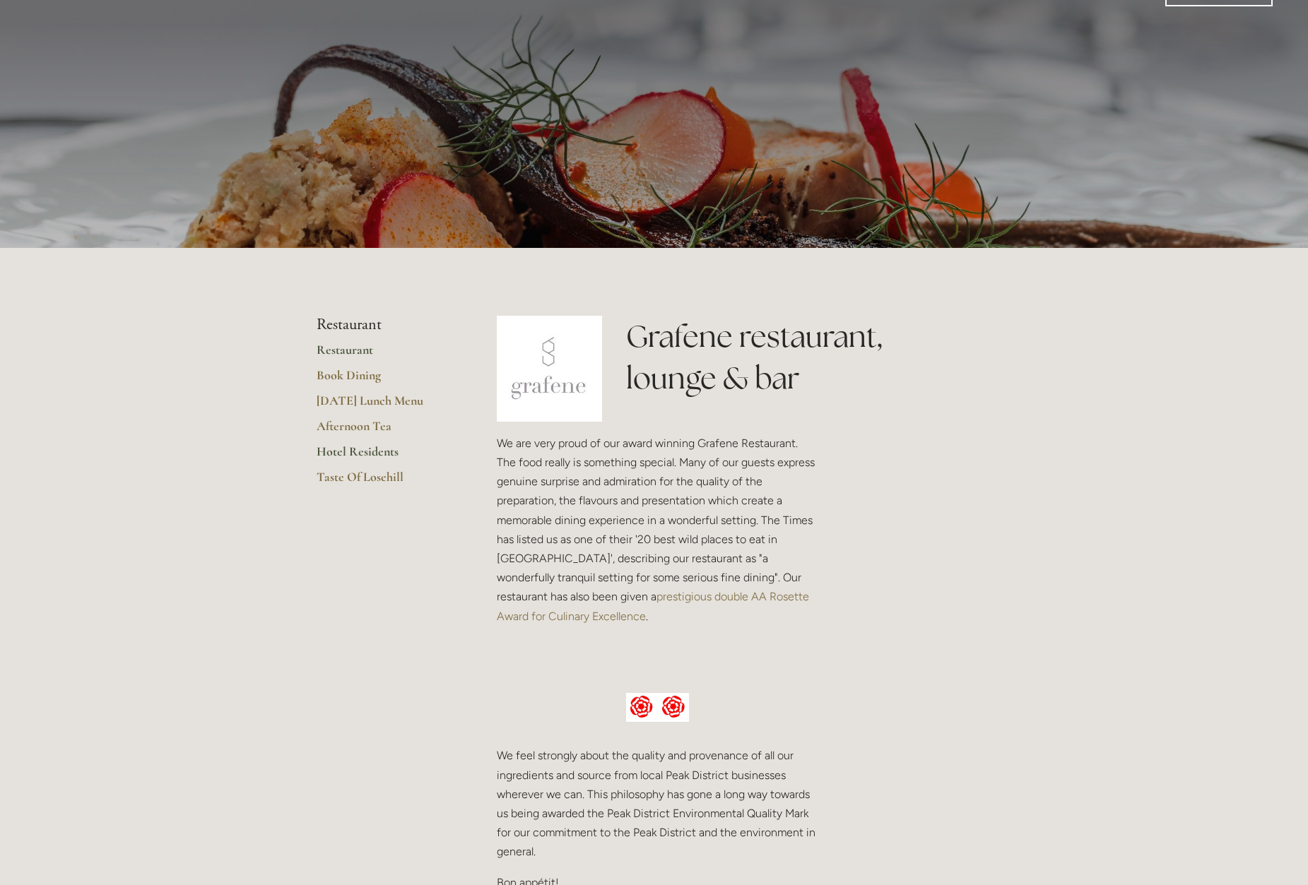
click at [389, 452] on link "Hotel Residents" at bounding box center [384, 456] width 135 height 25
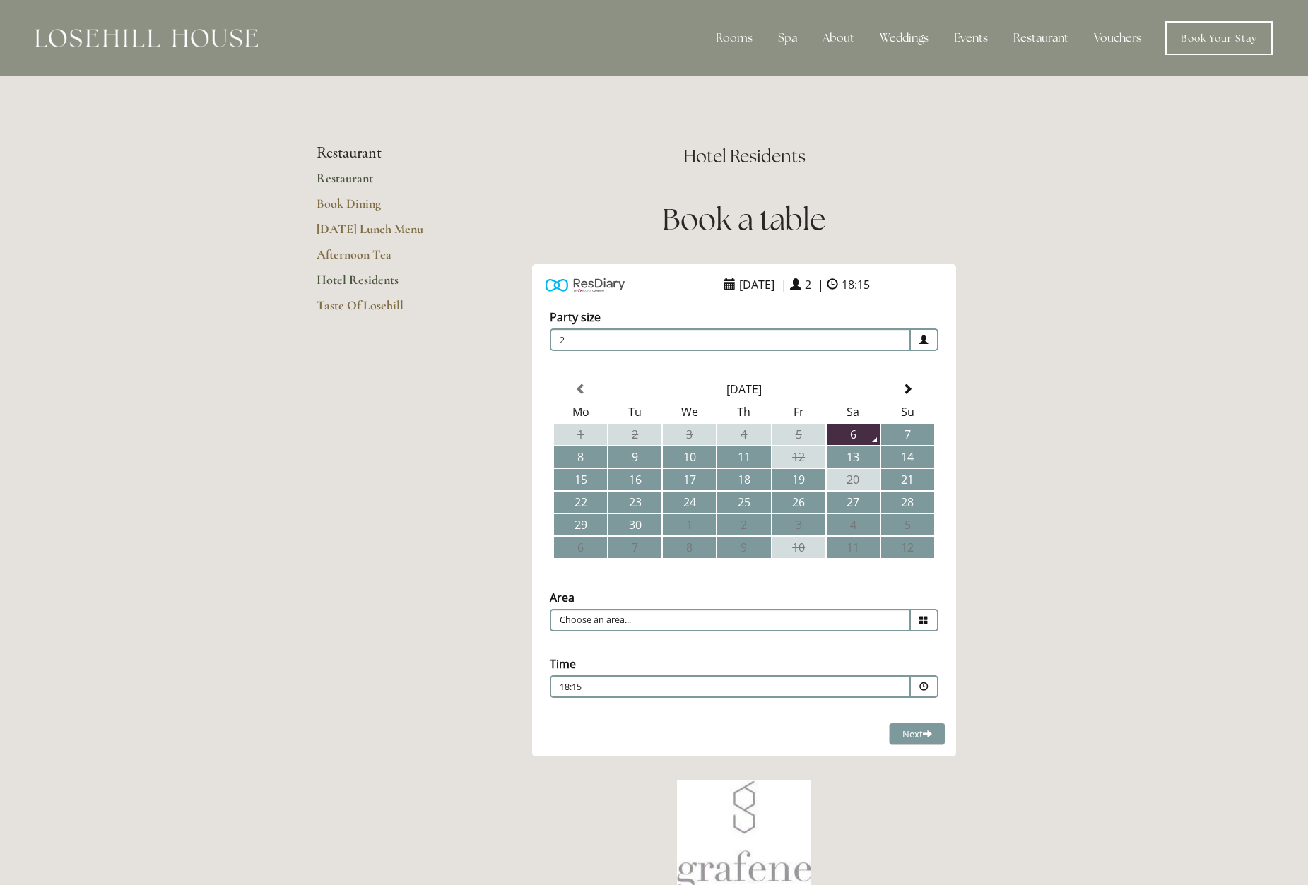
click at [362, 175] on link "Restaurant" at bounding box center [384, 182] width 135 height 25
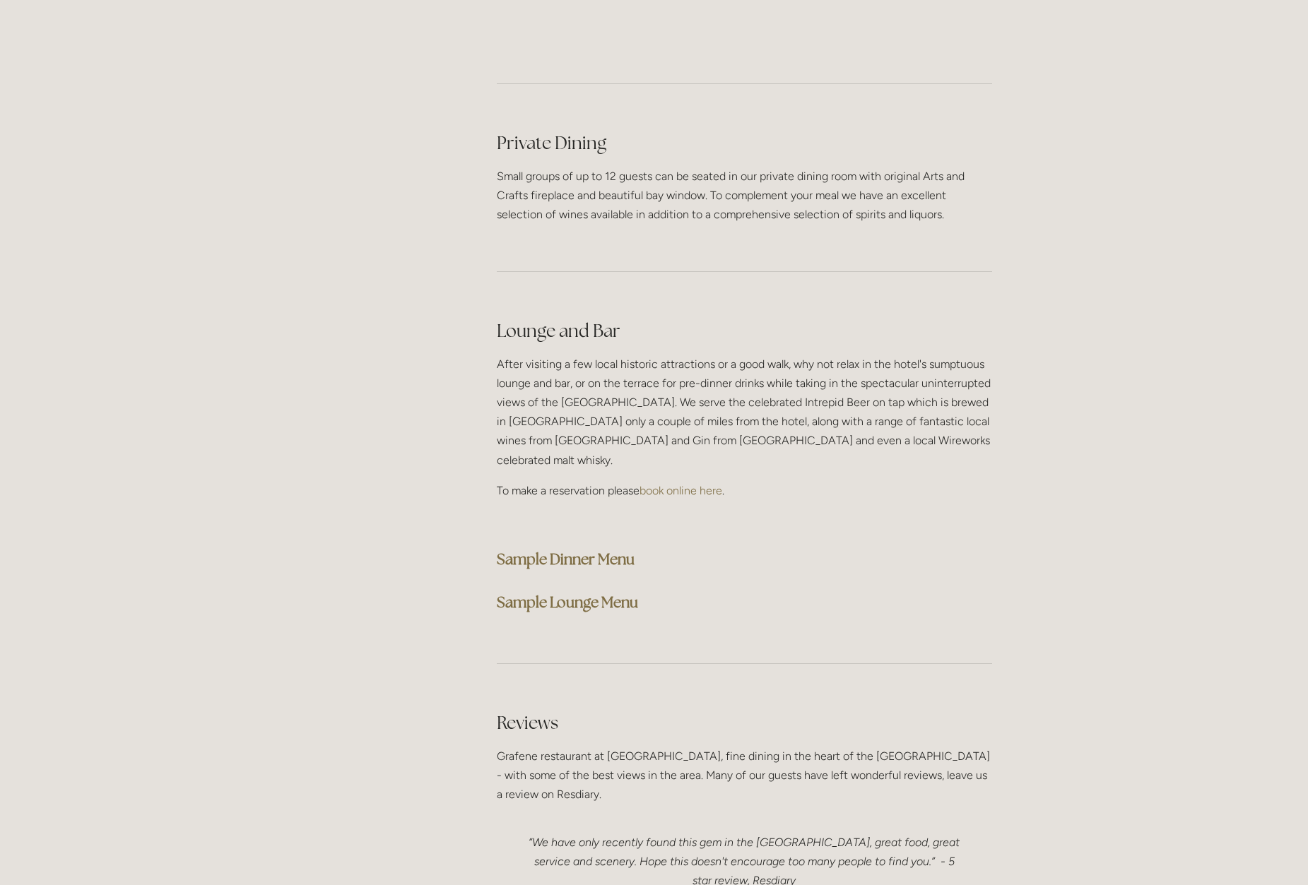
scroll to position [3297, 0]
click at [559, 589] on strong "Sample Lounge Menu" at bounding box center [567, 598] width 141 height 19
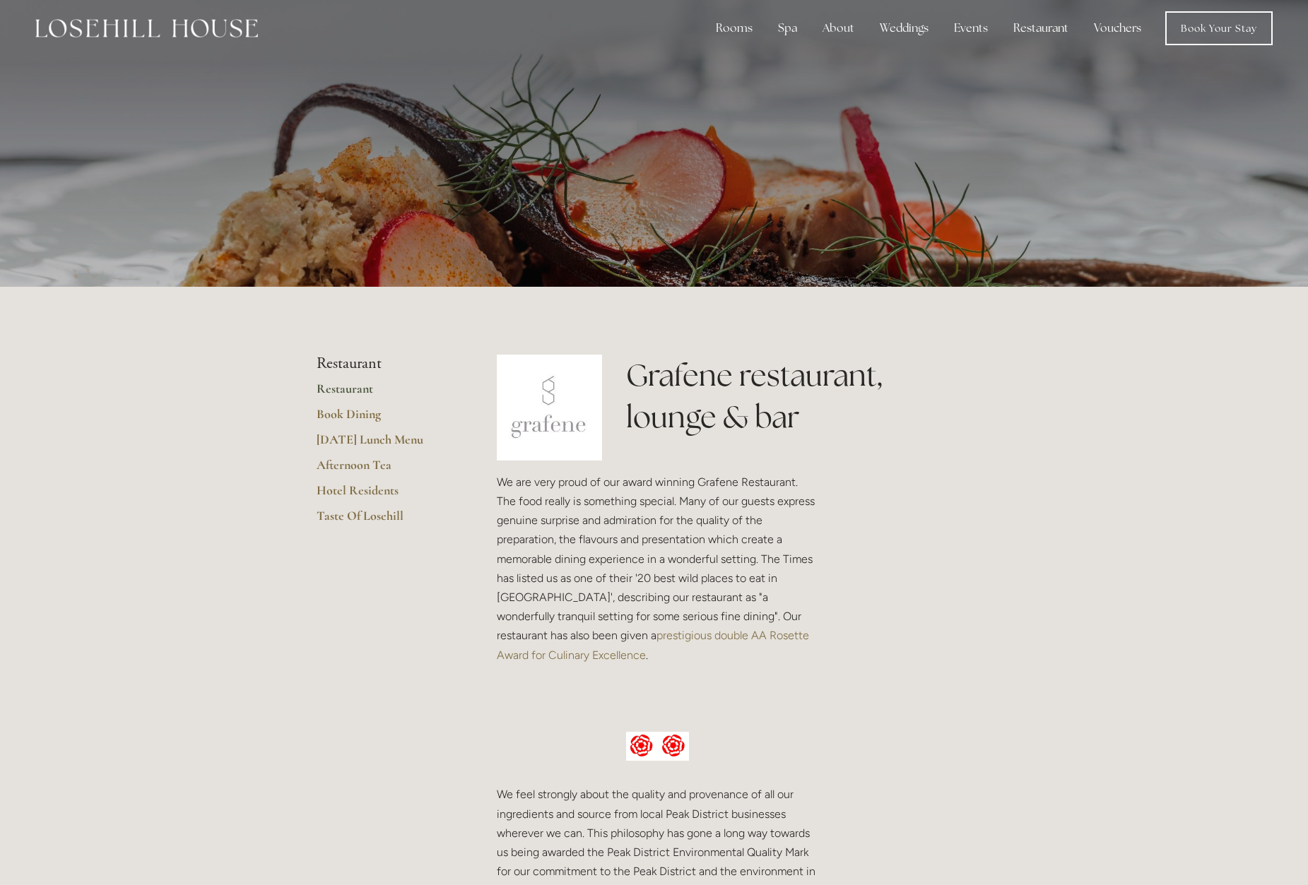
scroll to position [0, 0]
